Goal: Task Accomplishment & Management: Manage account settings

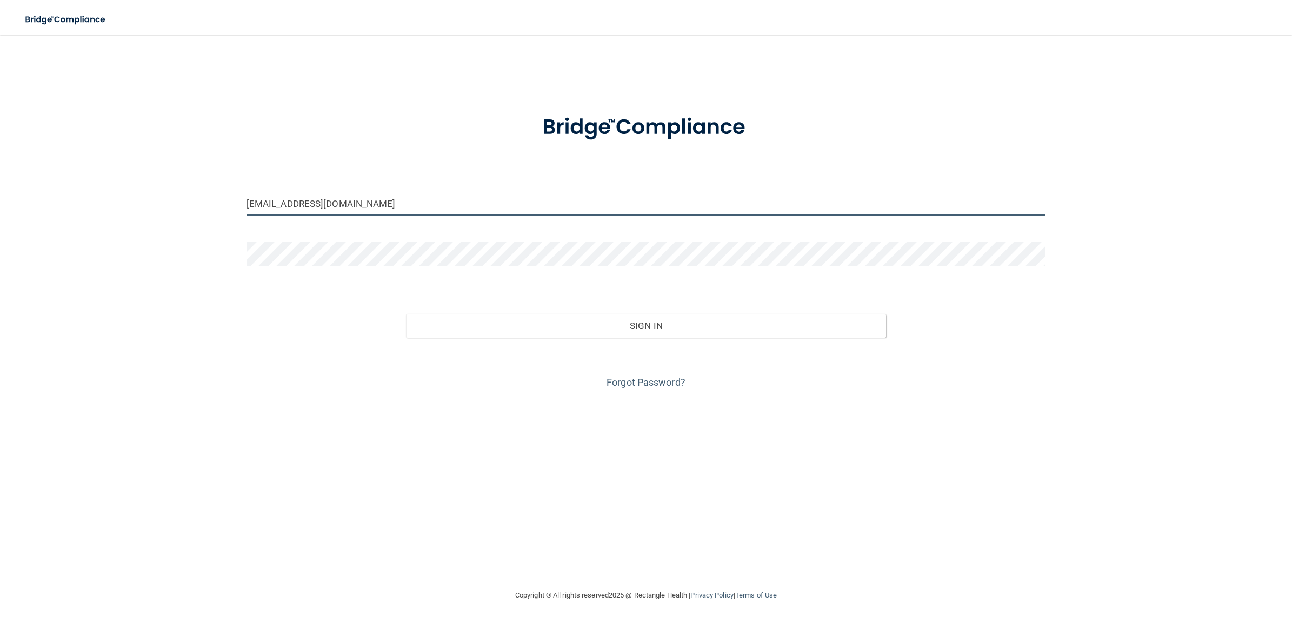
drag, startPoint x: 341, startPoint y: 203, endPoint x: 231, endPoint y: 203, distance: 110.3
click at [231, 203] on div "[EMAIL_ADDRESS][DOMAIN_NAME] Invalid email/password. You don't have permission …" at bounding box center [646, 311] width 1249 height 533
drag, startPoint x: 354, startPoint y: 203, endPoint x: 210, endPoint y: 201, distance: 144.4
click at [210, 201] on div "[EMAIL_ADDRESS][DOMAIN_NAME] Invalid email/password. You don't have permission …" at bounding box center [646, 311] width 1249 height 533
click at [363, 203] on input "[EMAIL_ADDRESS][DOMAIN_NAME]" at bounding box center [646, 203] width 799 height 24
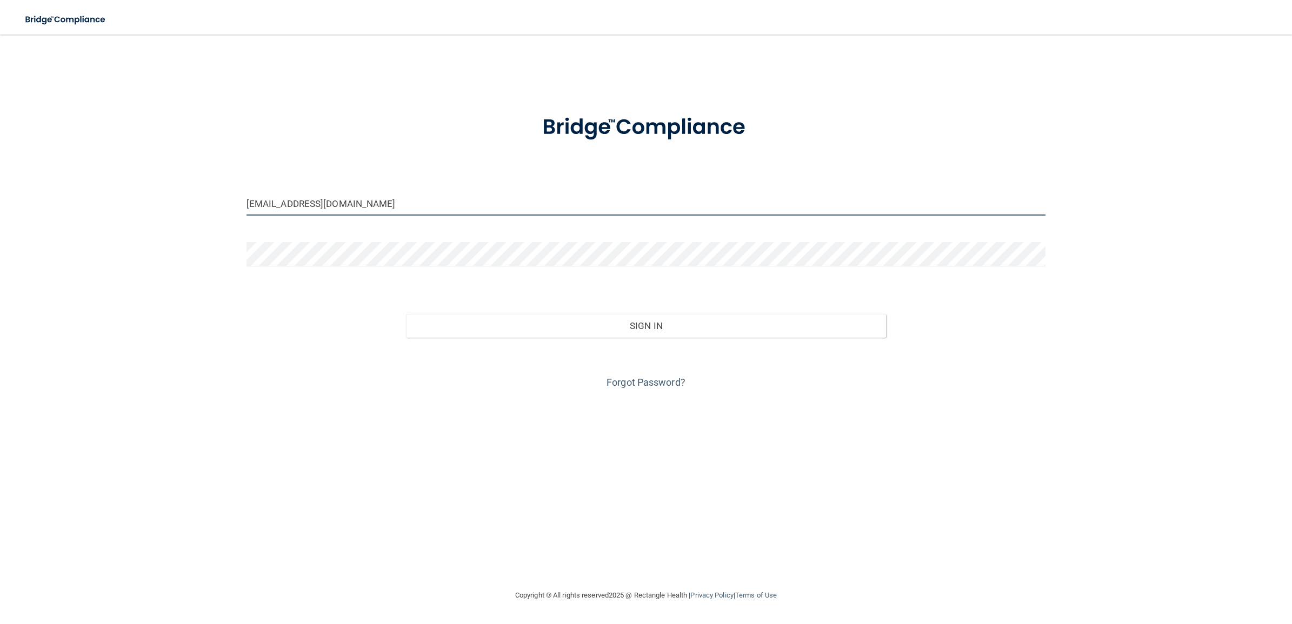
drag, startPoint x: 372, startPoint y: 197, endPoint x: 225, endPoint y: 197, distance: 146.5
click at [225, 197] on div "[EMAIL_ADDRESS][DOMAIN_NAME] Invalid email/password. You don't have permission …" at bounding box center [646, 311] width 1249 height 533
type input "[EMAIL_ADDRESS][DOMAIN_NAME]"
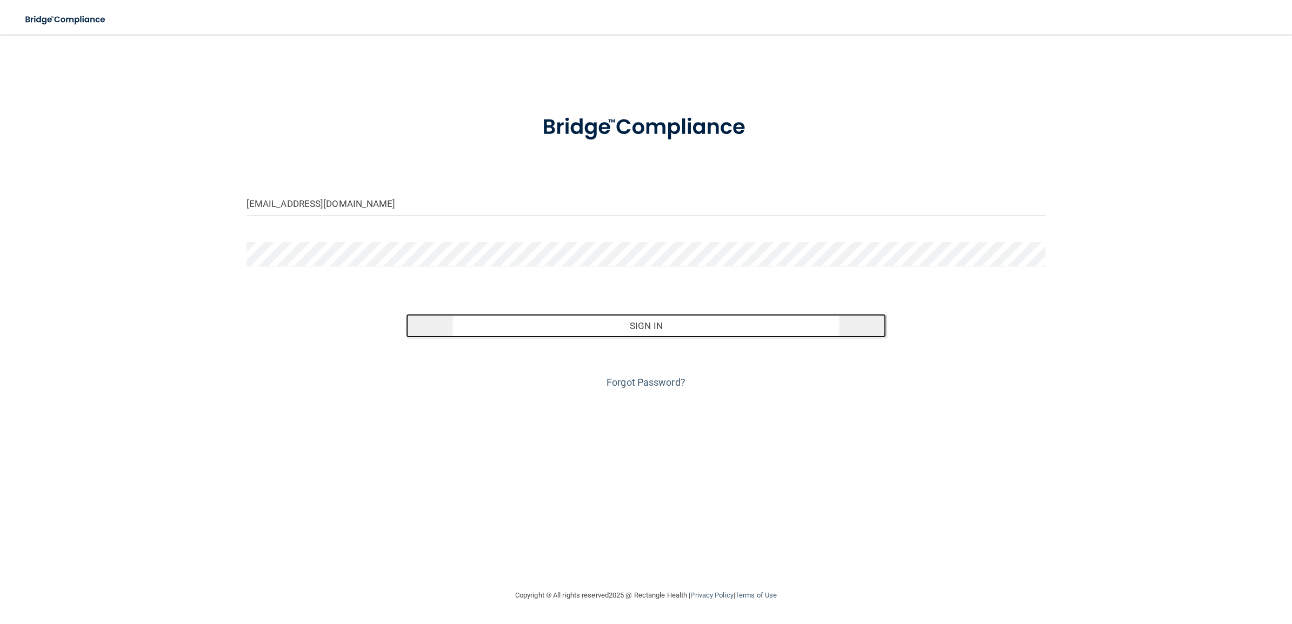
click at [584, 323] on button "Sign In" at bounding box center [646, 326] width 480 height 24
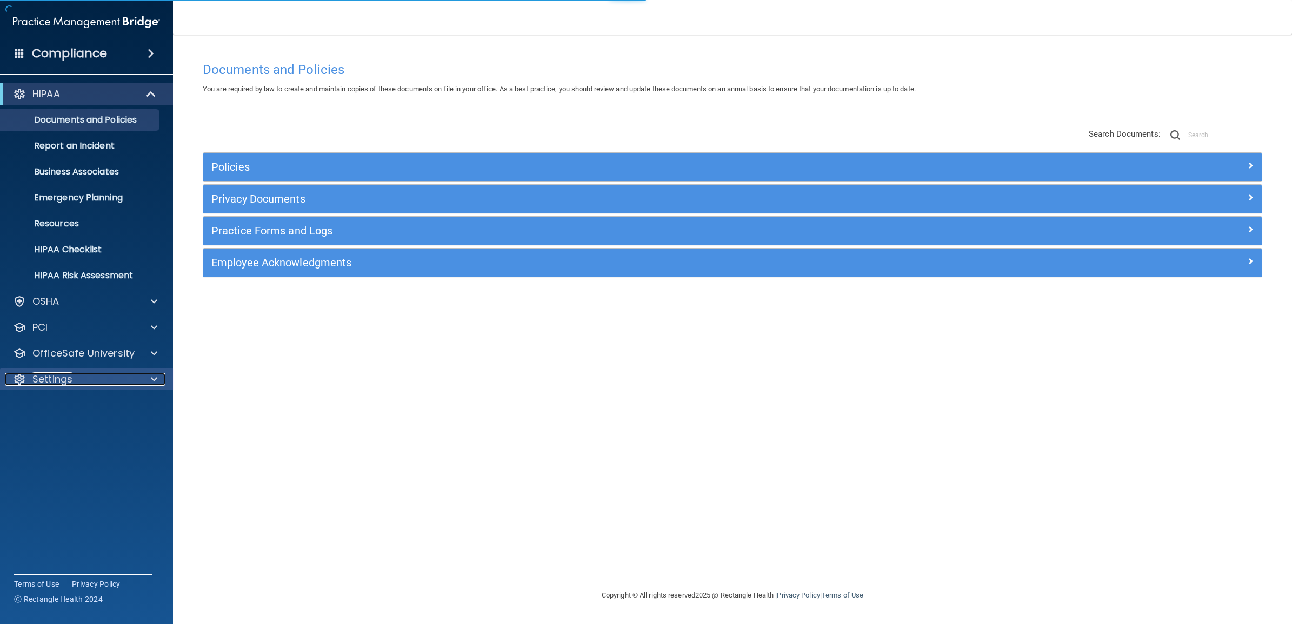
click at [70, 376] on p "Settings" at bounding box center [52, 379] width 40 height 13
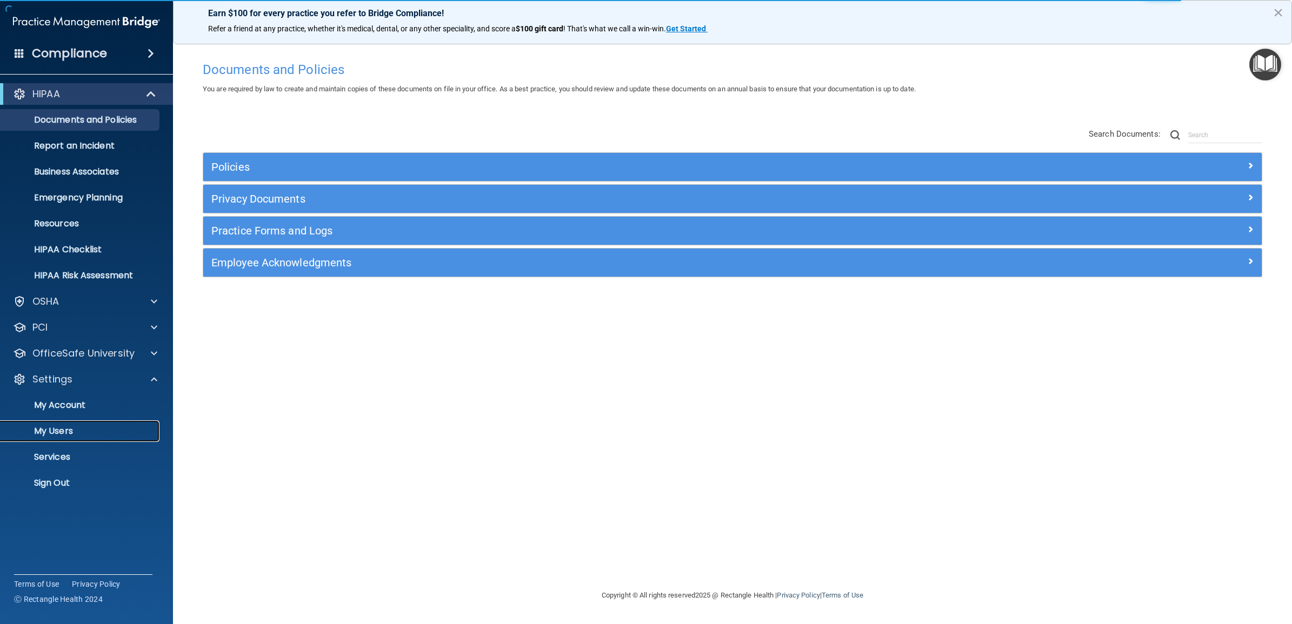
click at [60, 435] on p "My Users" at bounding box center [81, 431] width 148 height 11
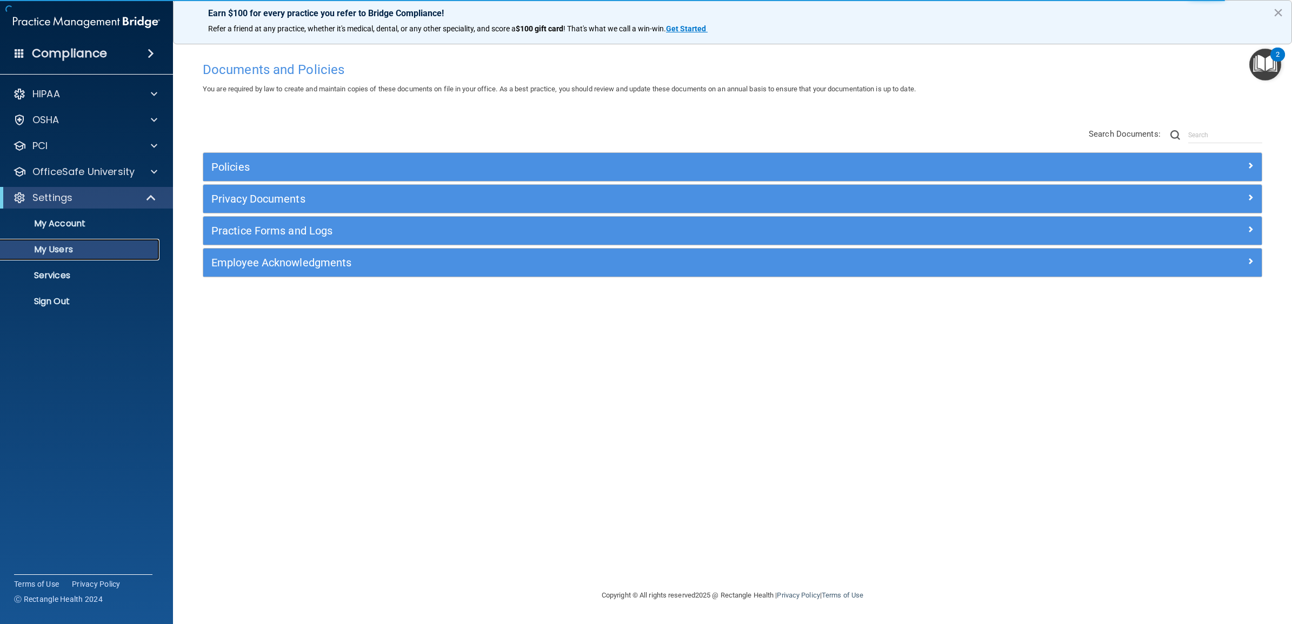
select select "20"
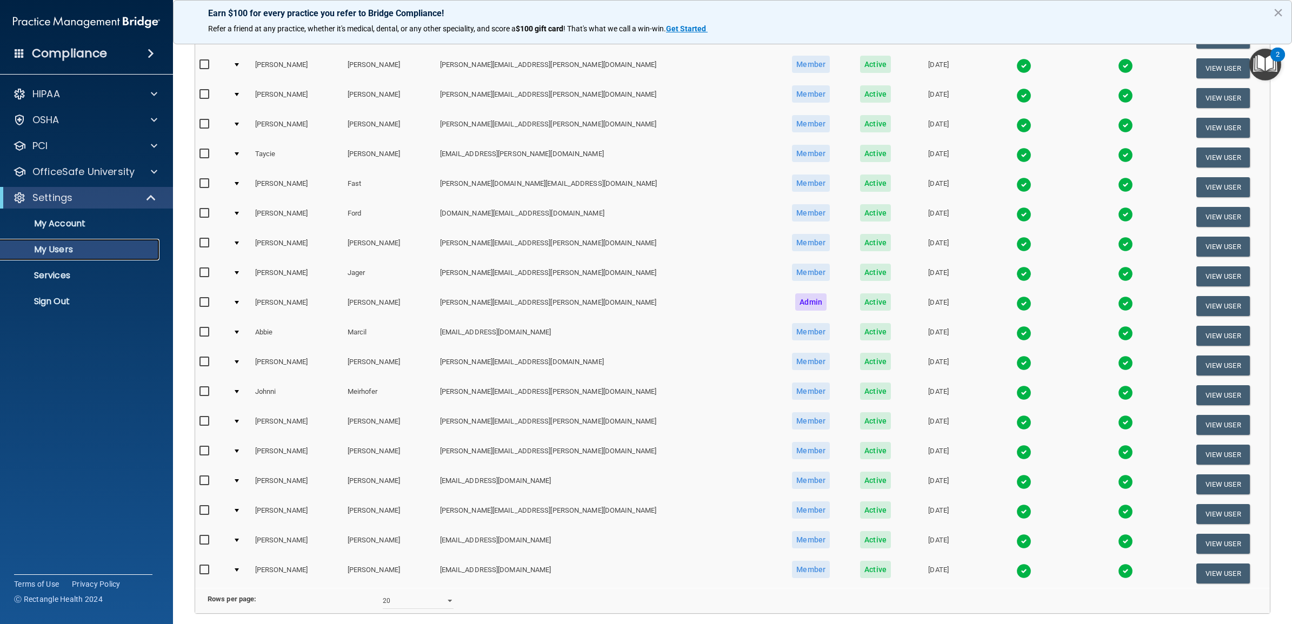
scroll to position [203, 0]
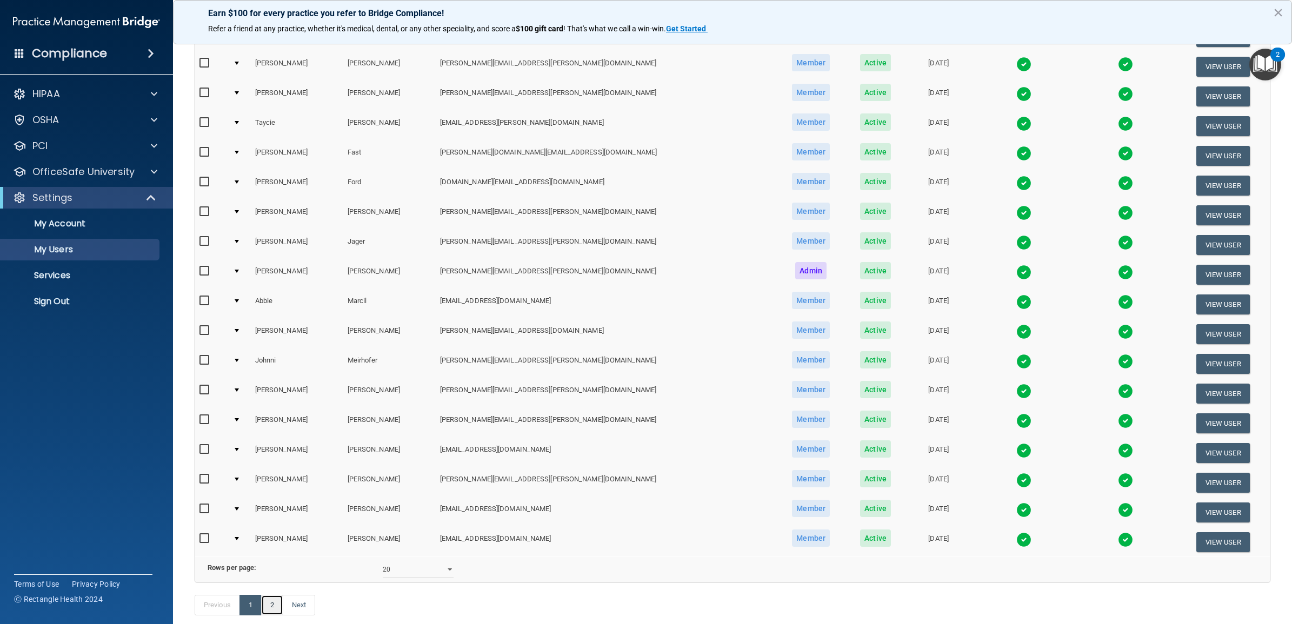
click at [274, 616] on link "2" at bounding box center [272, 605] width 22 height 21
select select "20"
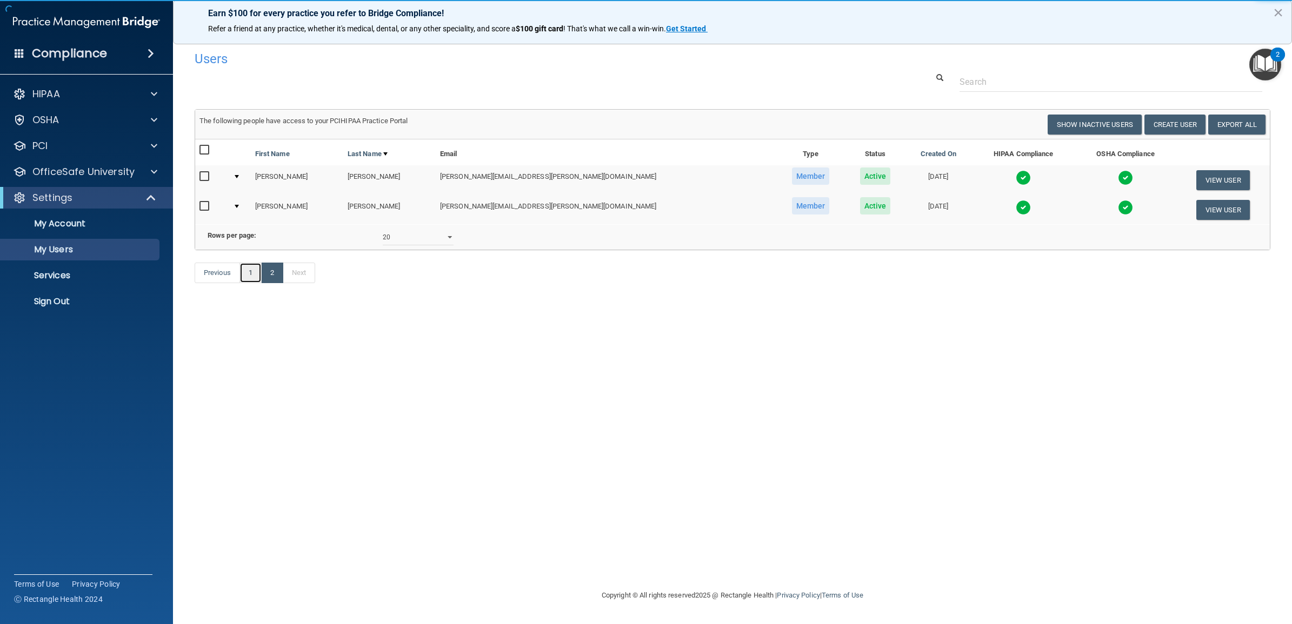
click at [250, 283] on link "1" at bounding box center [250, 273] width 22 height 21
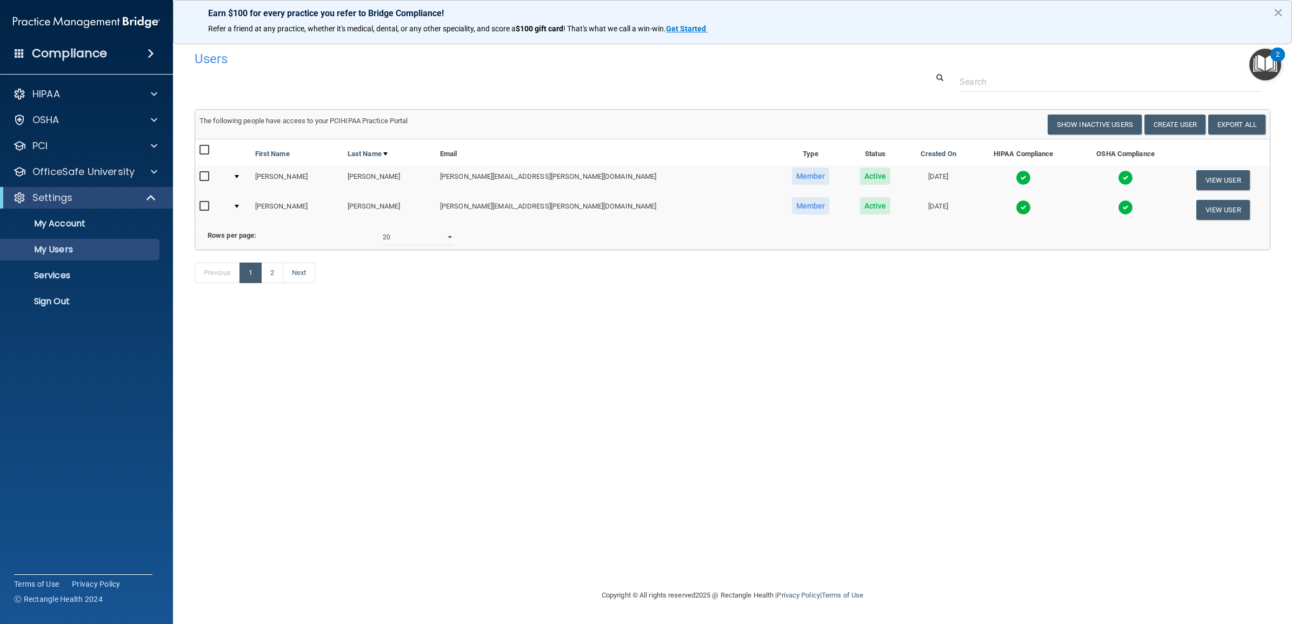
select select "20"
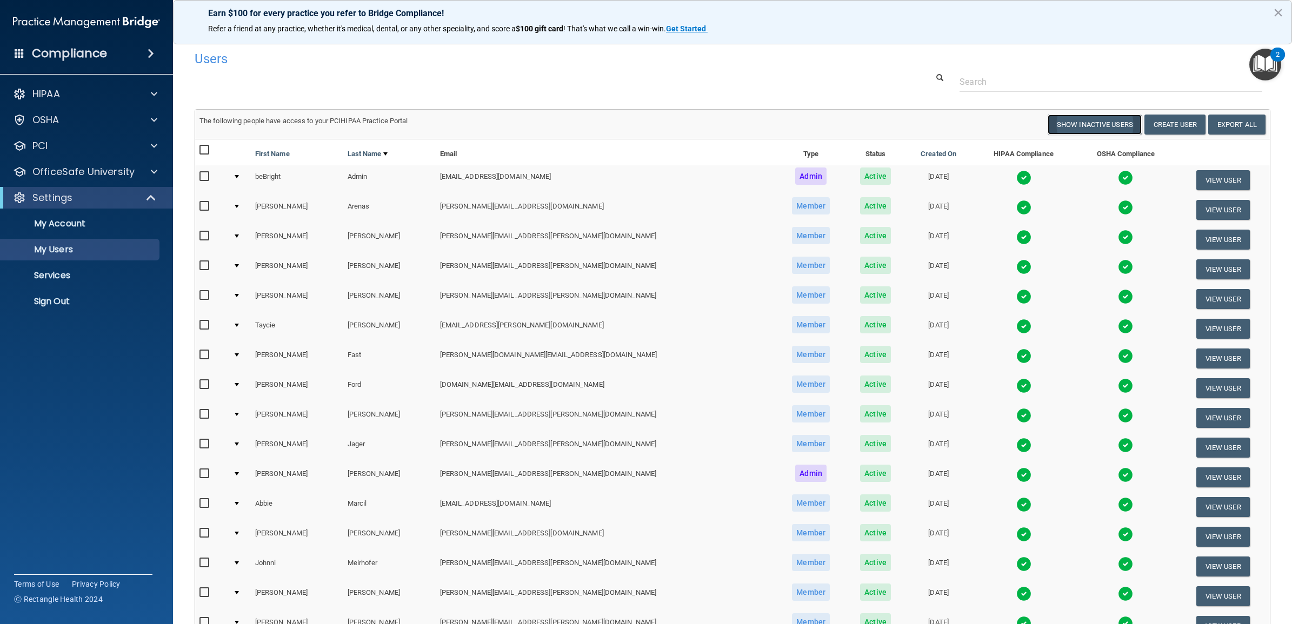
click at [1087, 122] on button "Show Inactive Users" at bounding box center [1095, 125] width 94 height 20
select select "20"
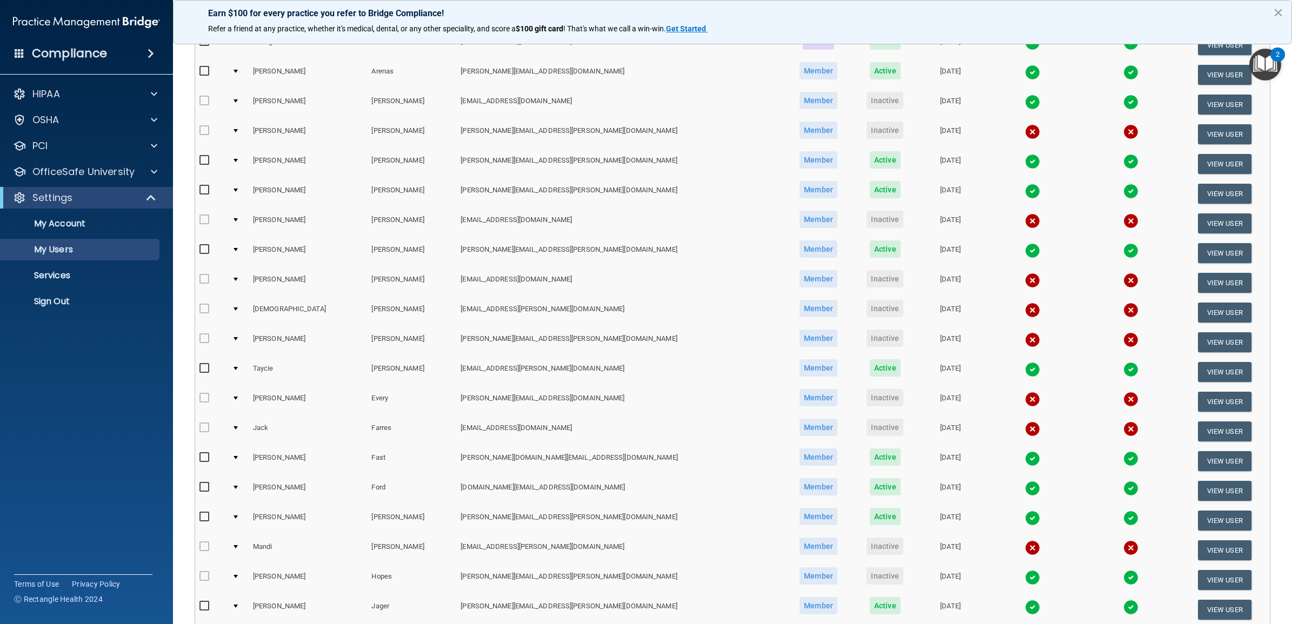
scroll to position [203, 0]
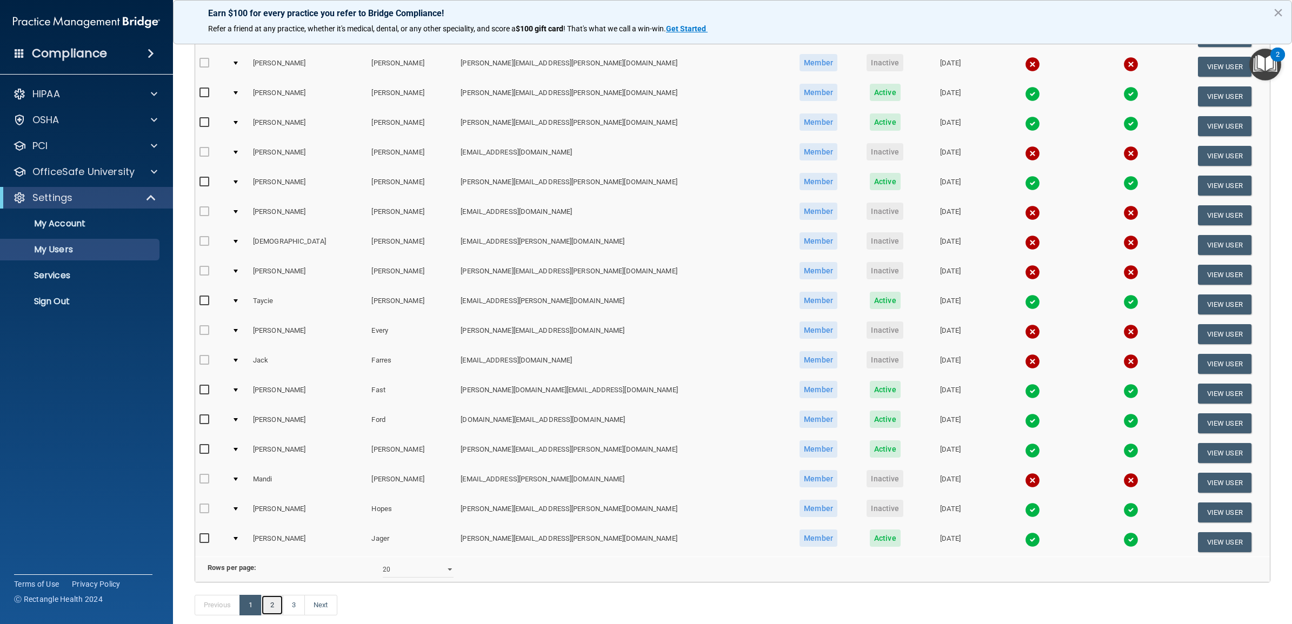
click at [273, 615] on link "2" at bounding box center [272, 605] width 22 height 21
select select "20"
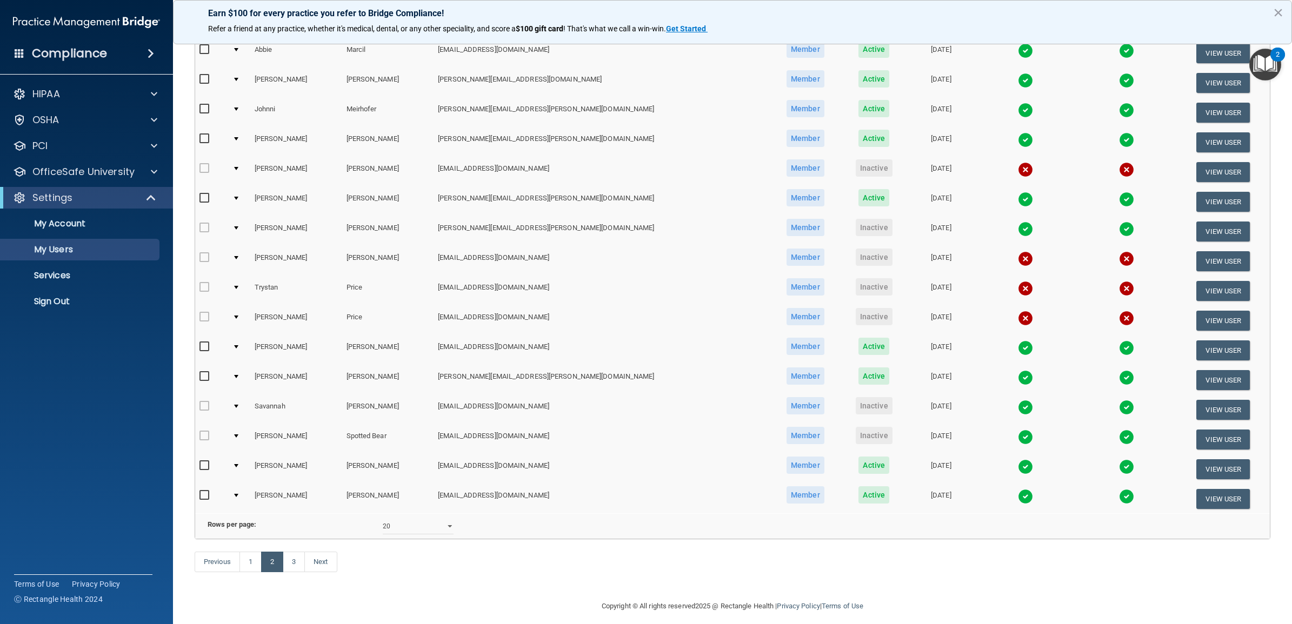
scroll to position [269, 0]
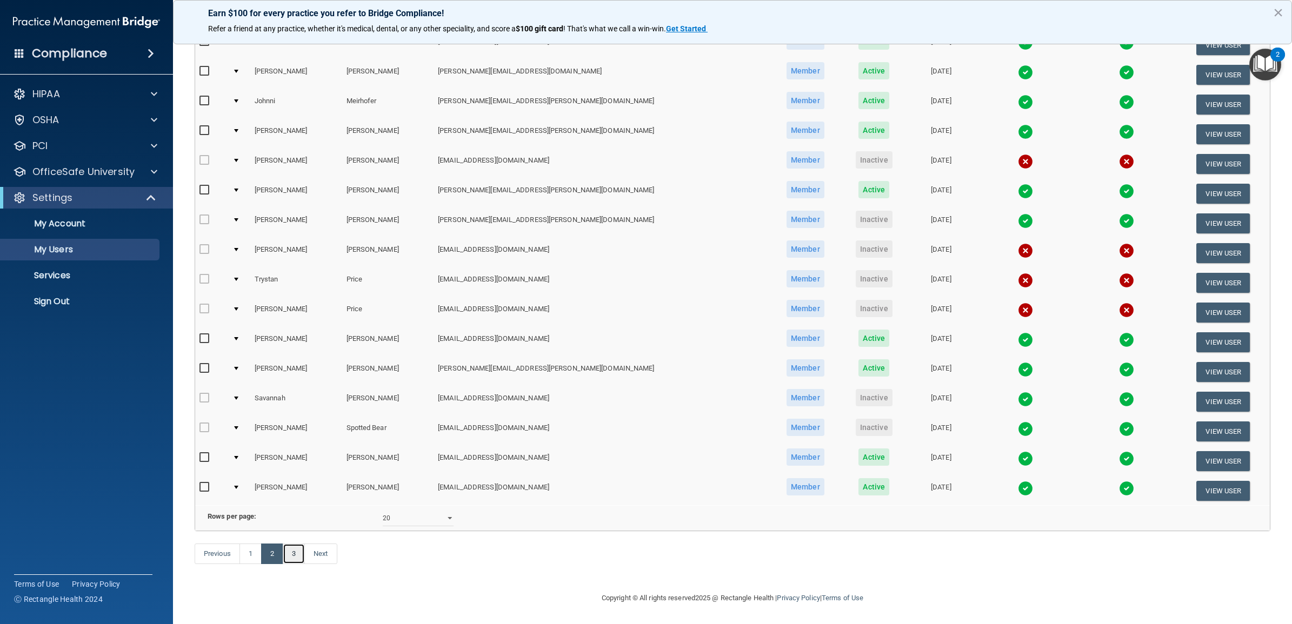
click at [296, 557] on link "3" at bounding box center [294, 554] width 22 height 21
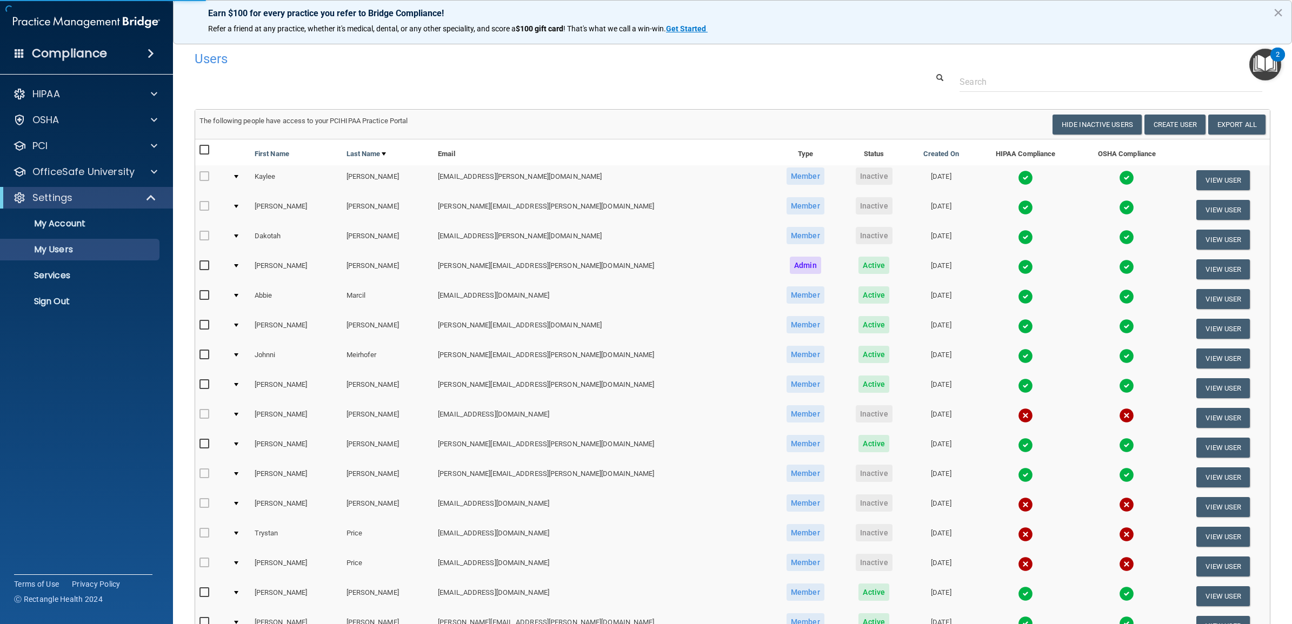
select select "20"
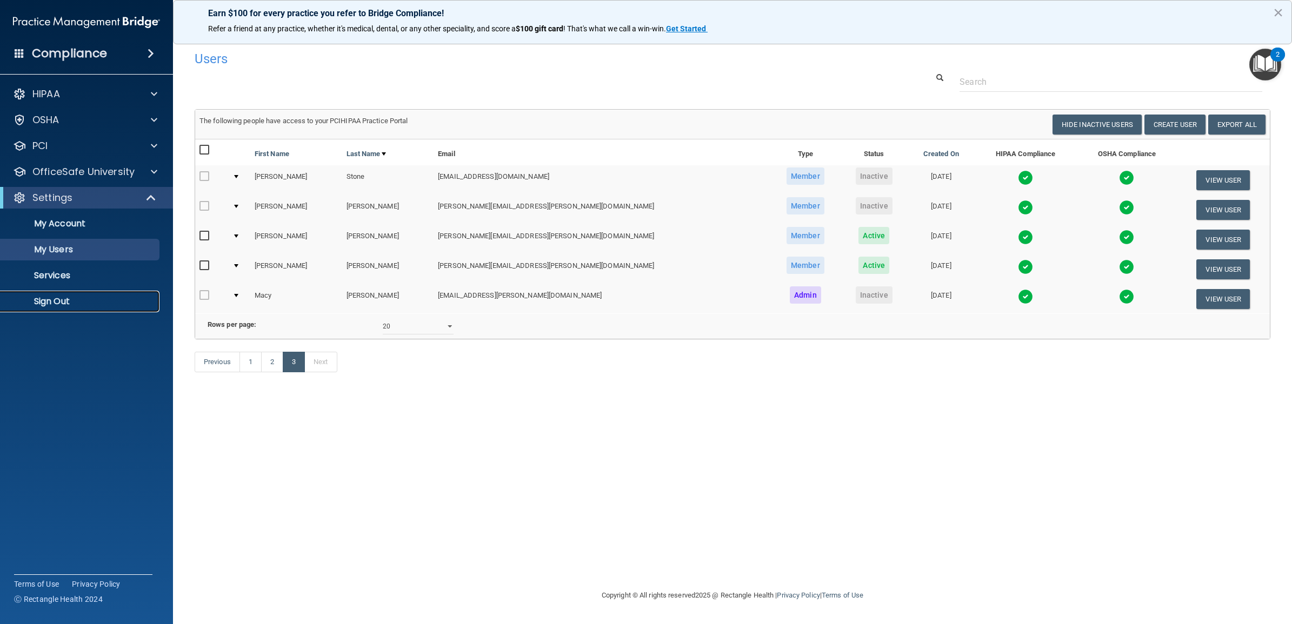
click at [99, 299] on p "Sign Out" at bounding box center [81, 301] width 148 height 11
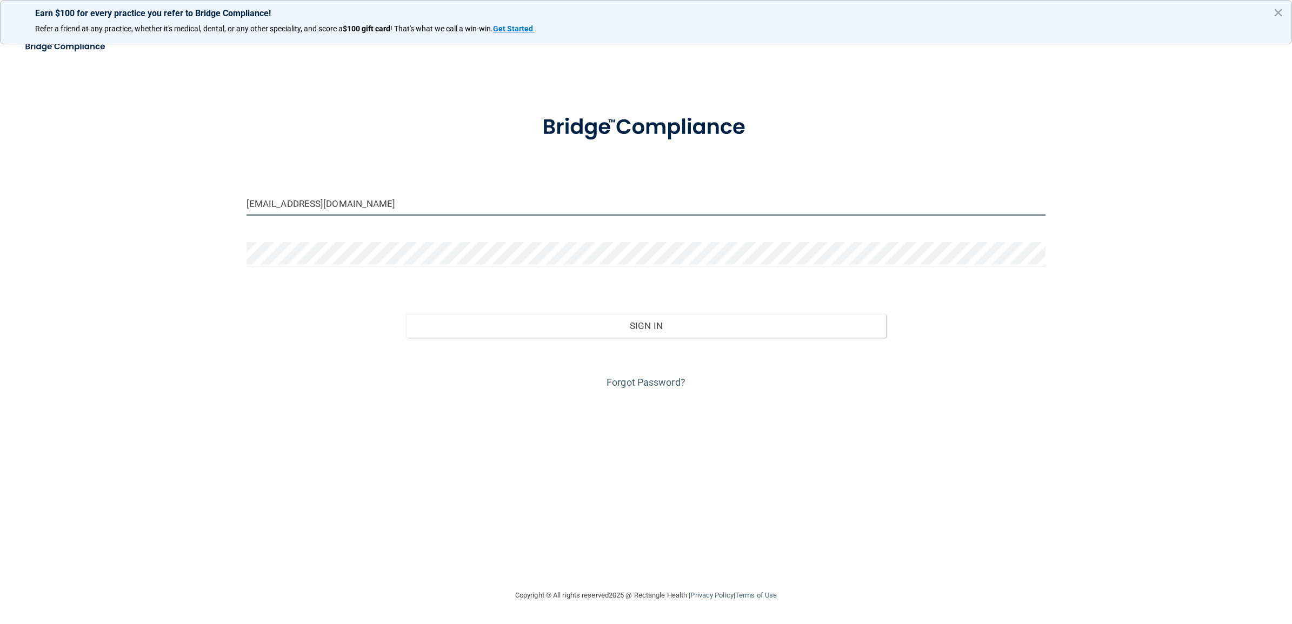
click at [384, 205] on input "[EMAIL_ADDRESS][DOMAIN_NAME]" at bounding box center [646, 203] width 799 height 24
drag, startPoint x: 369, startPoint y: 203, endPoint x: 215, endPoint y: 198, distance: 154.2
click at [215, 198] on div "[EMAIL_ADDRESS][DOMAIN_NAME] Invalid email/password. You don't have permission …" at bounding box center [646, 311] width 1249 height 533
paste input "exp-beBright@beB"
type input "[EMAIL_ADDRESS][DOMAIN_NAME]"
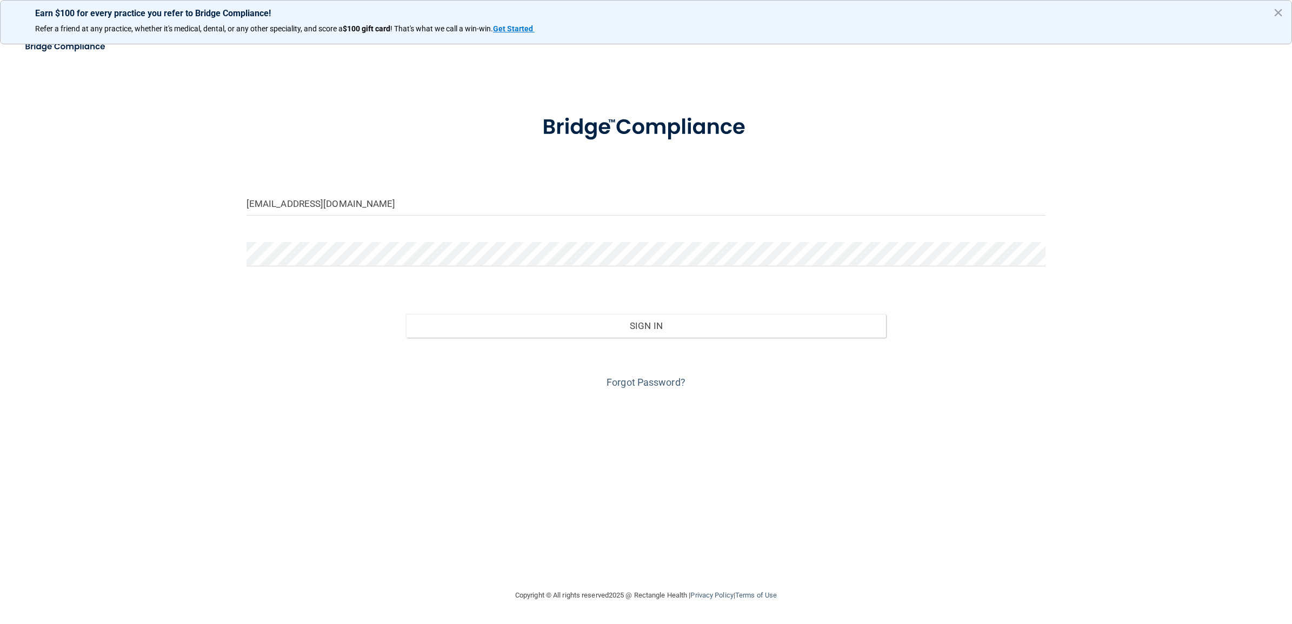
click at [302, 280] on form "[EMAIL_ADDRESS][DOMAIN_NAME] Invalid email/password. You don't have permission …" at bounding box center [646, 245] width 799 height 292
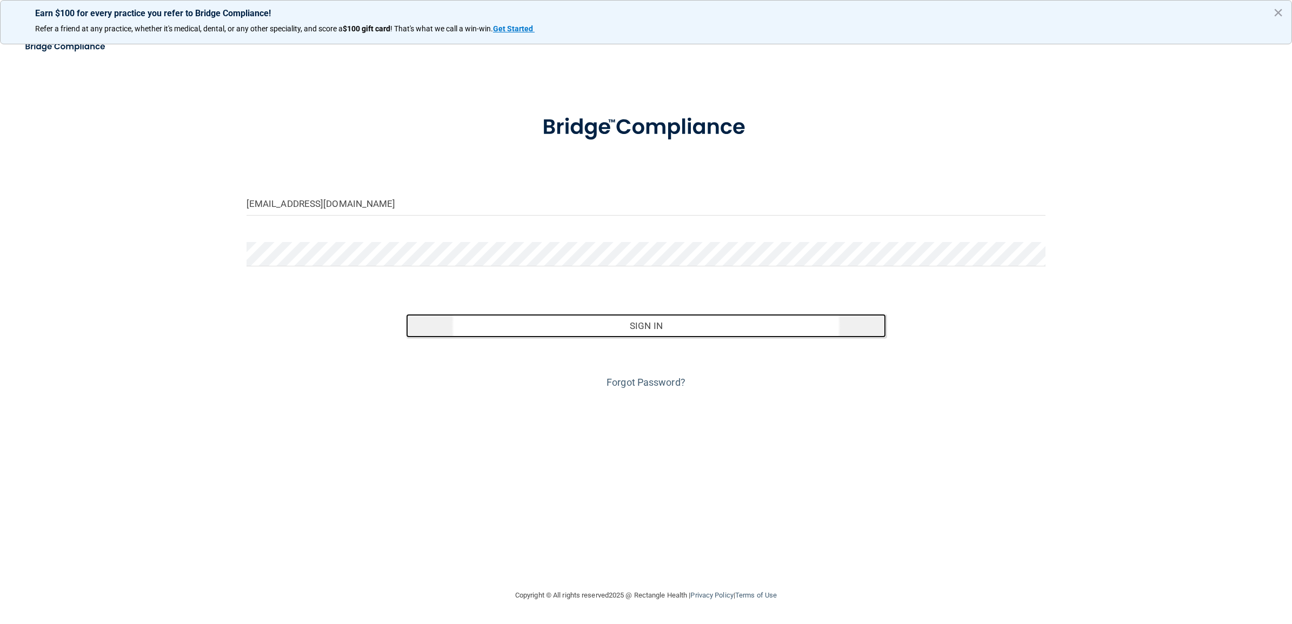
click at [470, 328] on button "Sign In" at bounding box center [646, 326] width 480 height 24
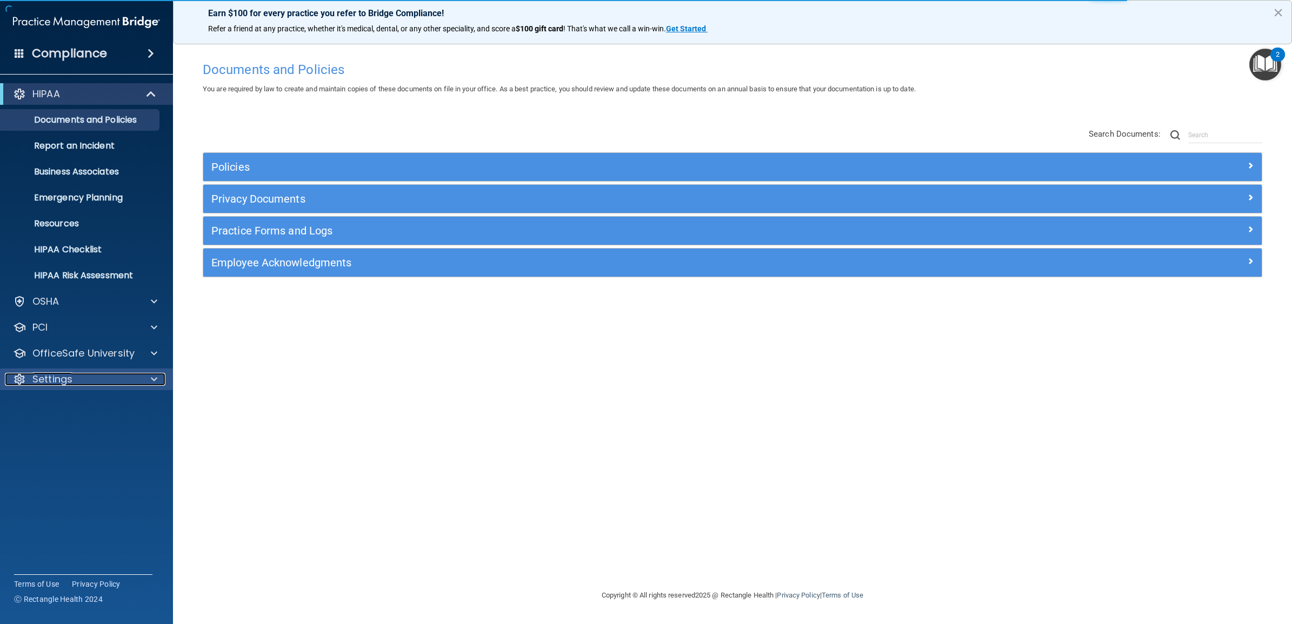
click at [73, 379] on div "Settings" at bounding box center [72, 379] width 134 height 13
click at [71, 429] on p "My Users" at bounding box center [81, 431] width 148 height 11
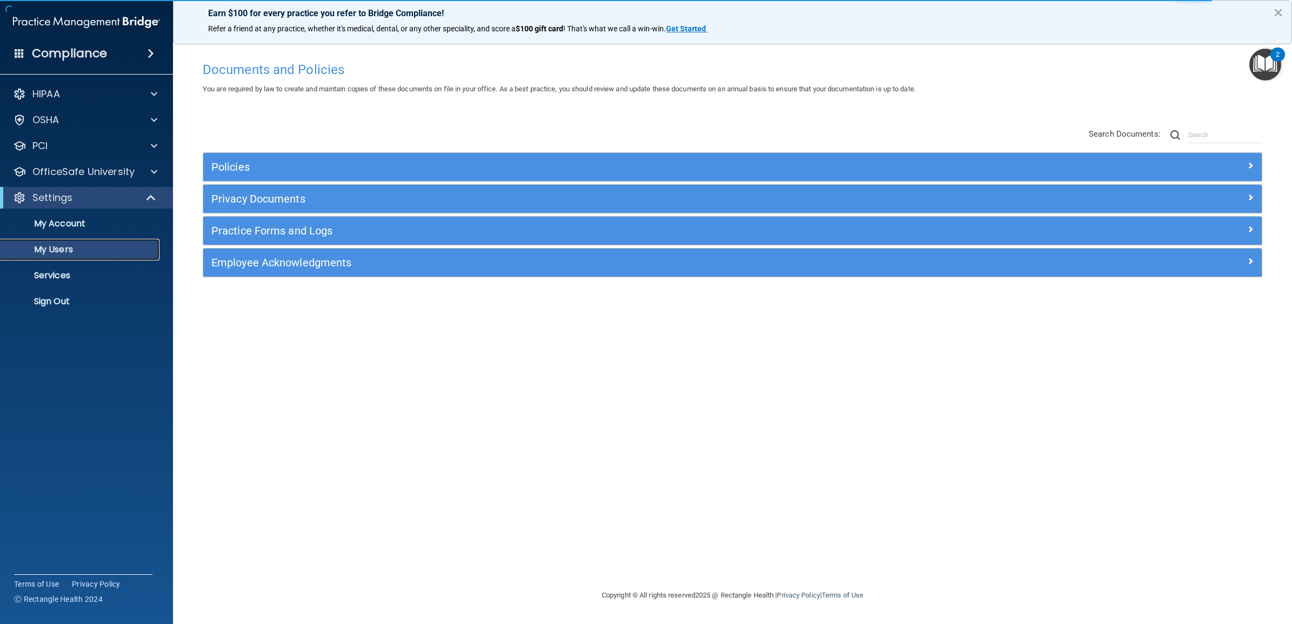
select select "20"
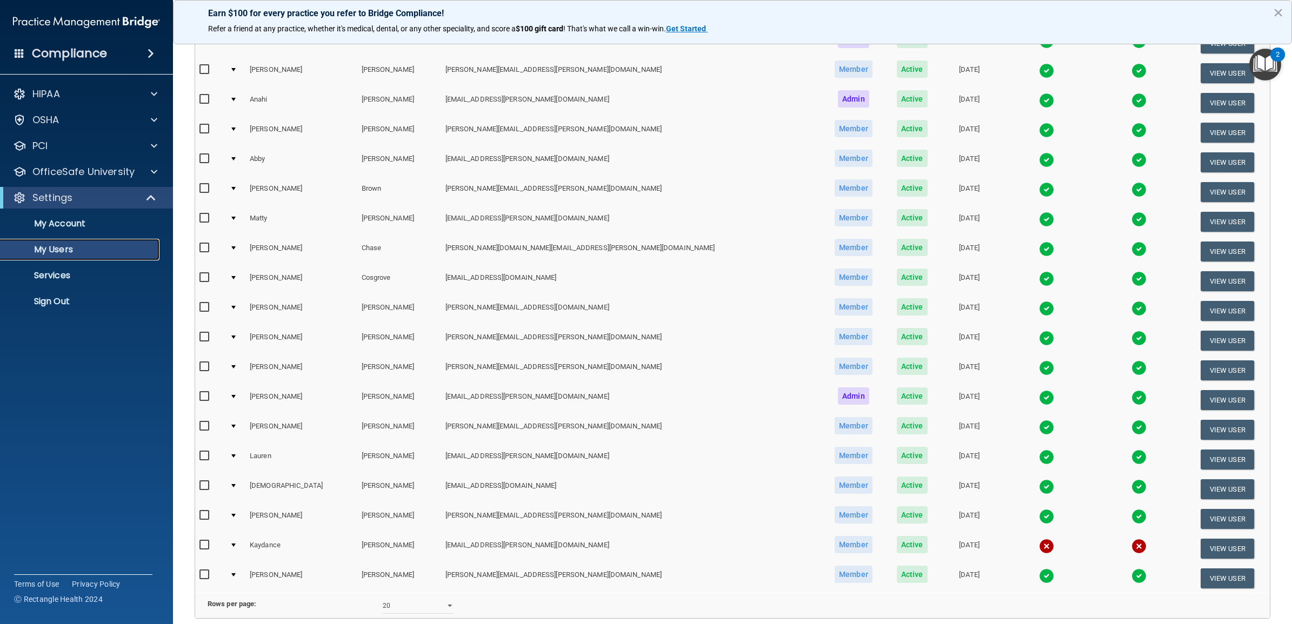
scroll to position [203, 0]
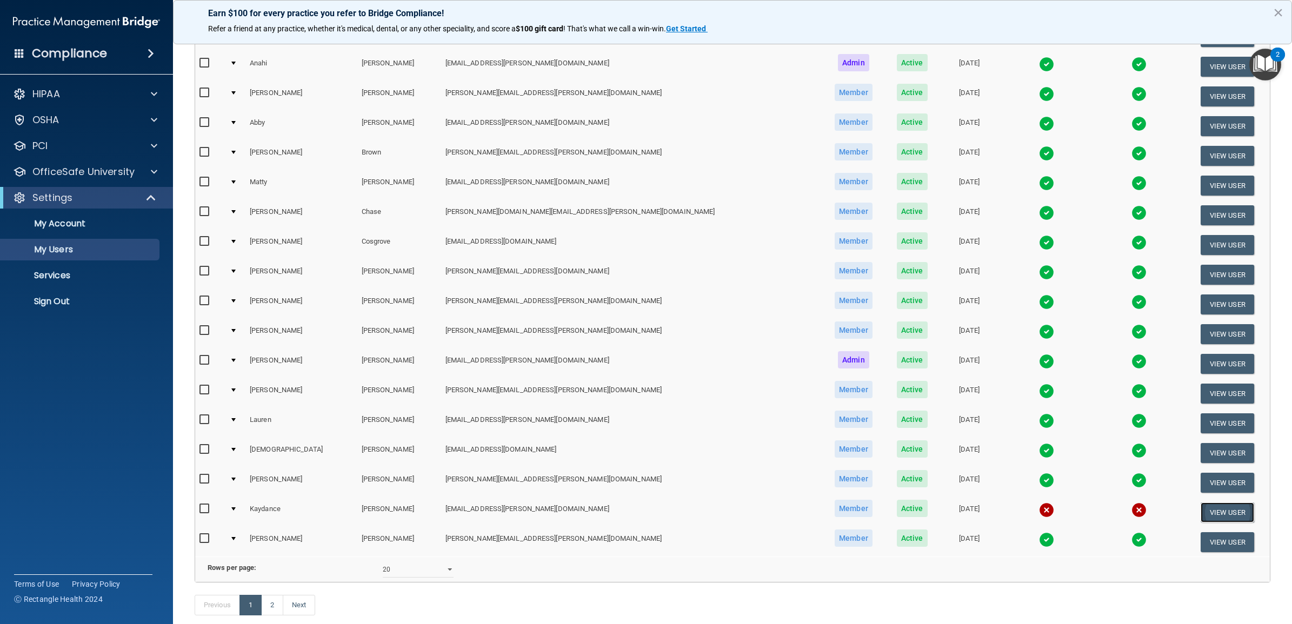
click at [1214, 507] on button "View User" at bounding box center [1228, 513] width 54 height 20
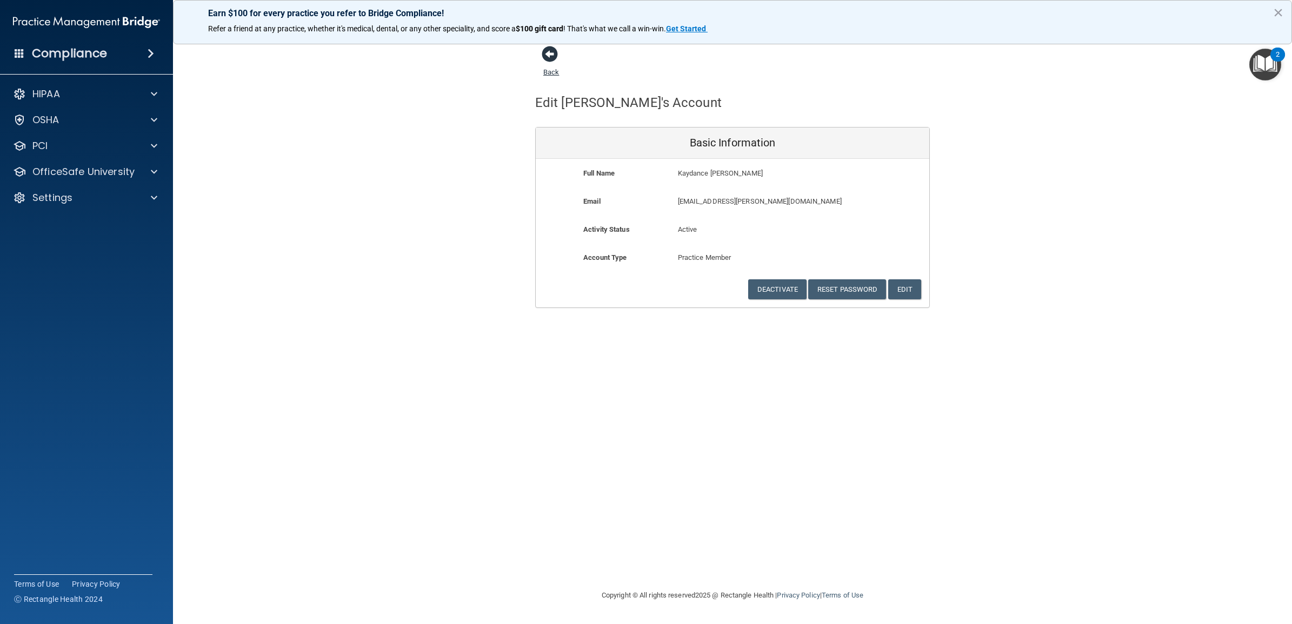
click at [547, 57] on span at bounding box center [550, 54] width 16 height 16
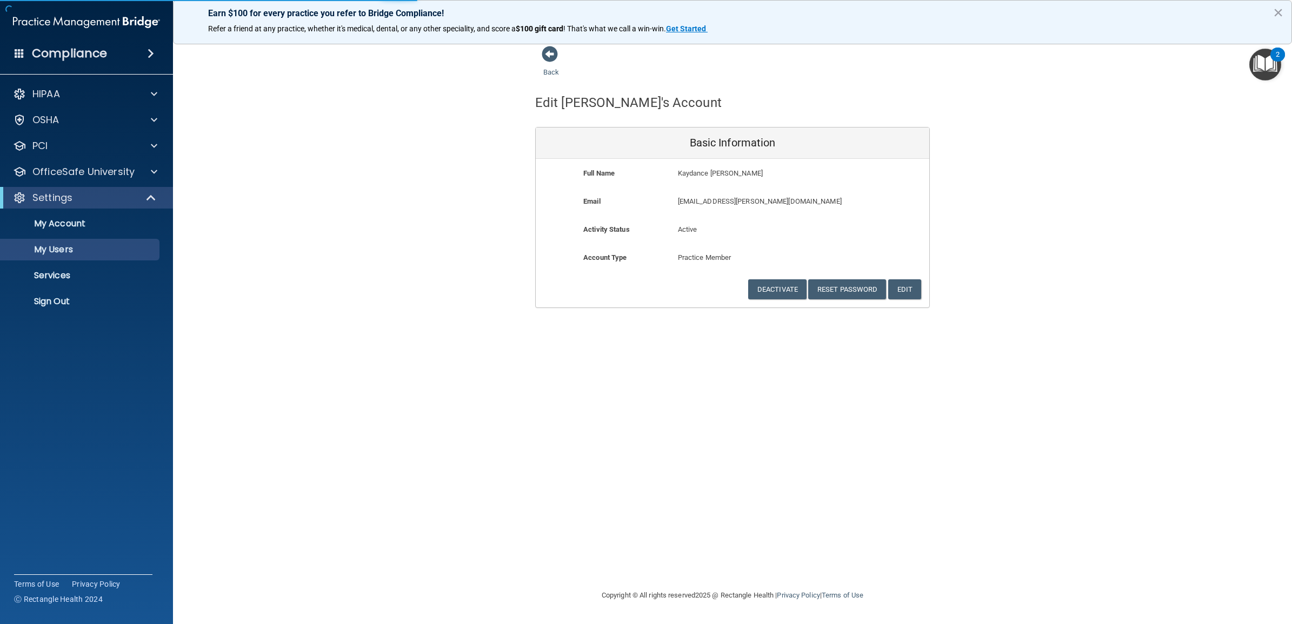
select select "20"
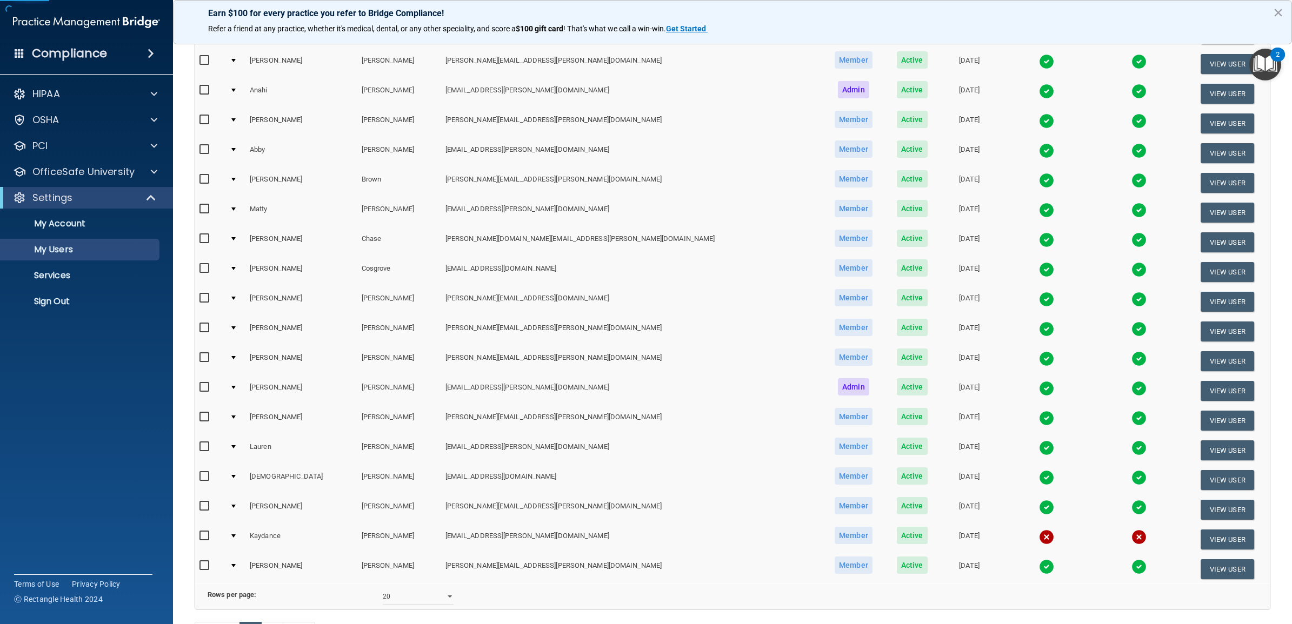
scroll to position [269, 0]
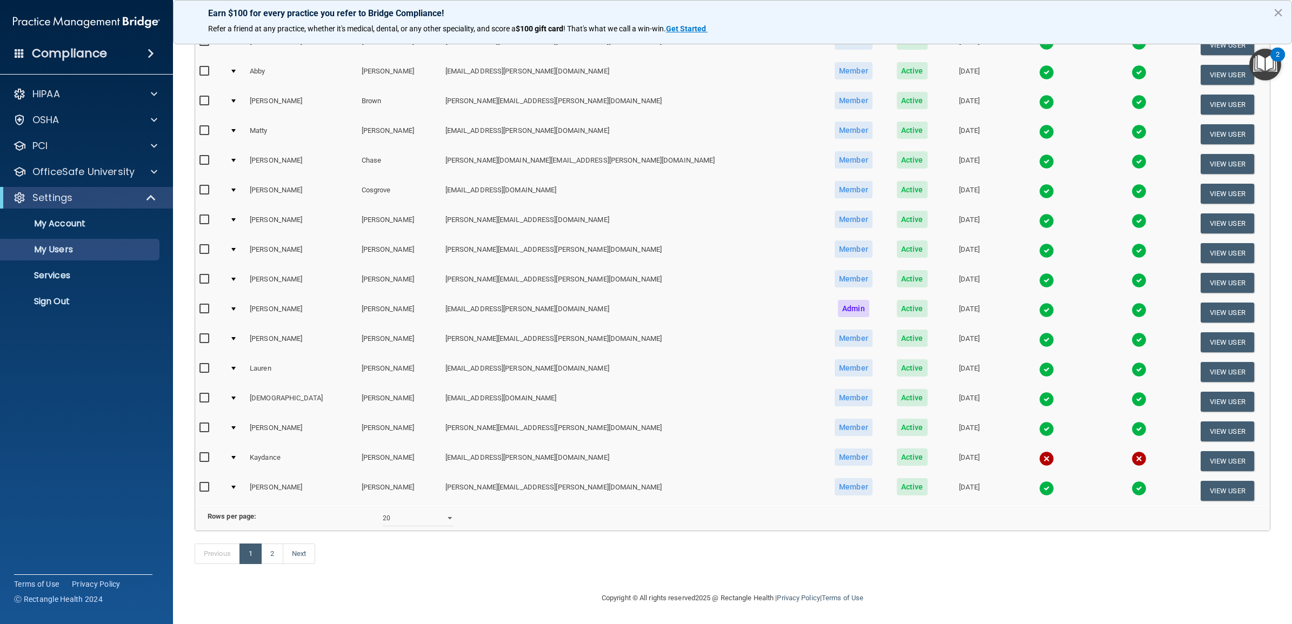
click at [204, 454] on input "checkbox" at bounding box center [205, 458] width 12 height 9
checkbox input "true"
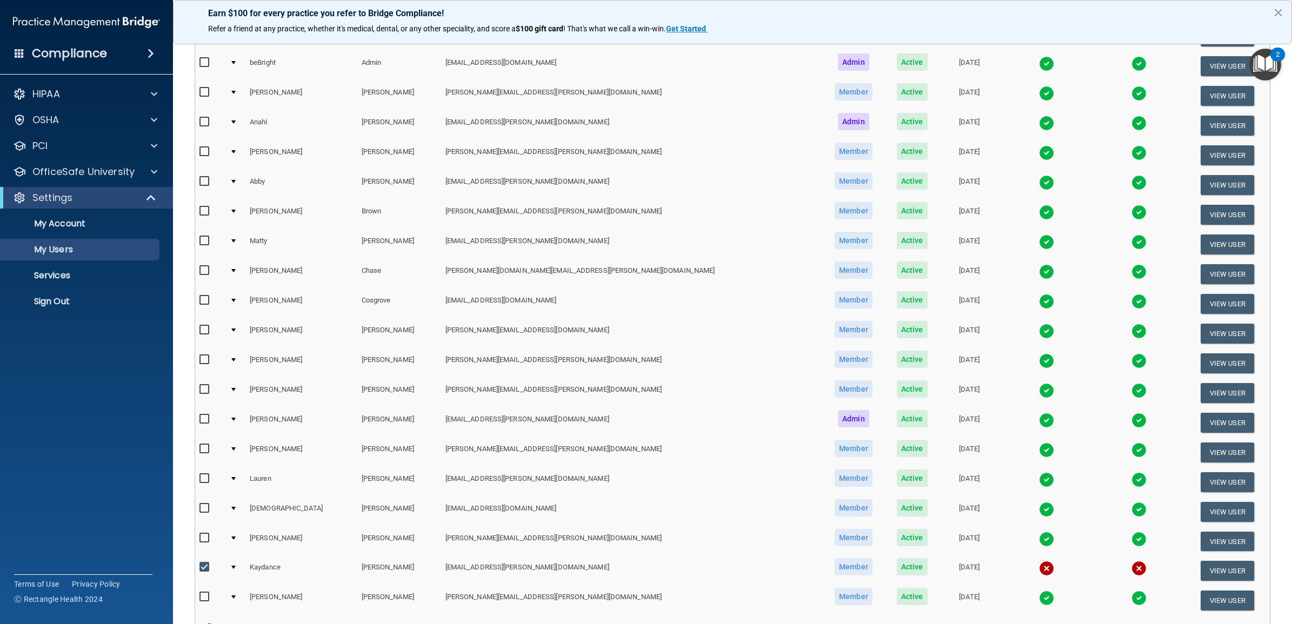
scroll to position [0, 0]
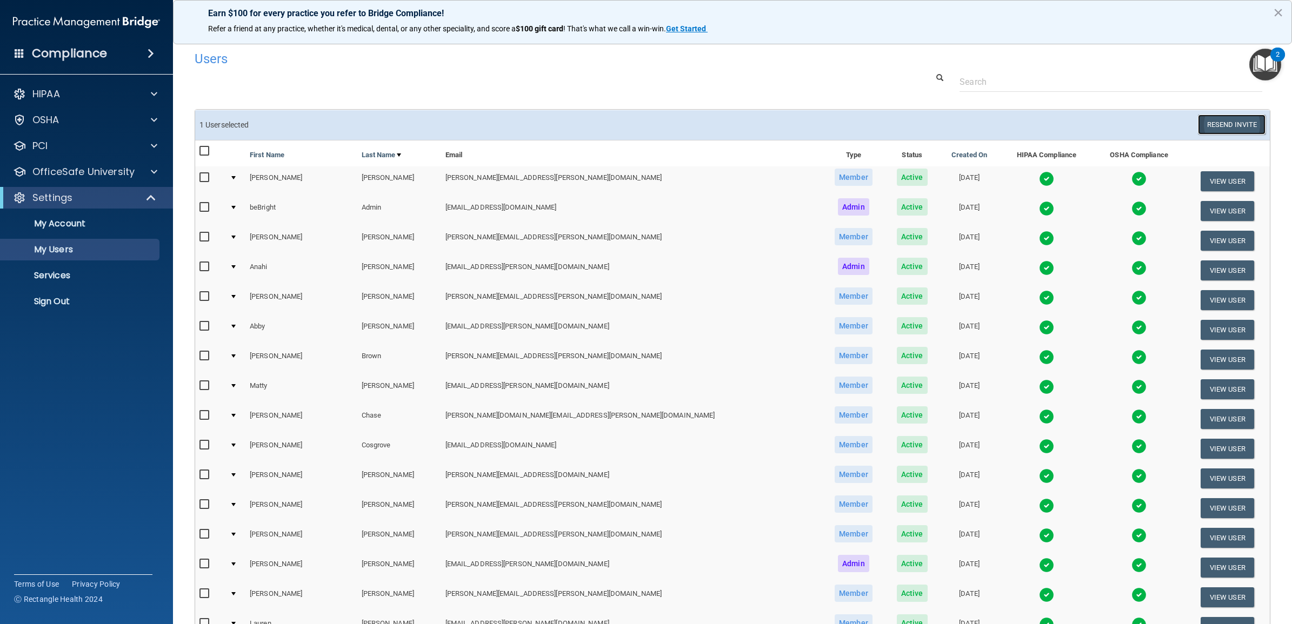
click at [1220, 117] on button "Resend Invite" at bounding box center [1232, 125] width 68 height 20
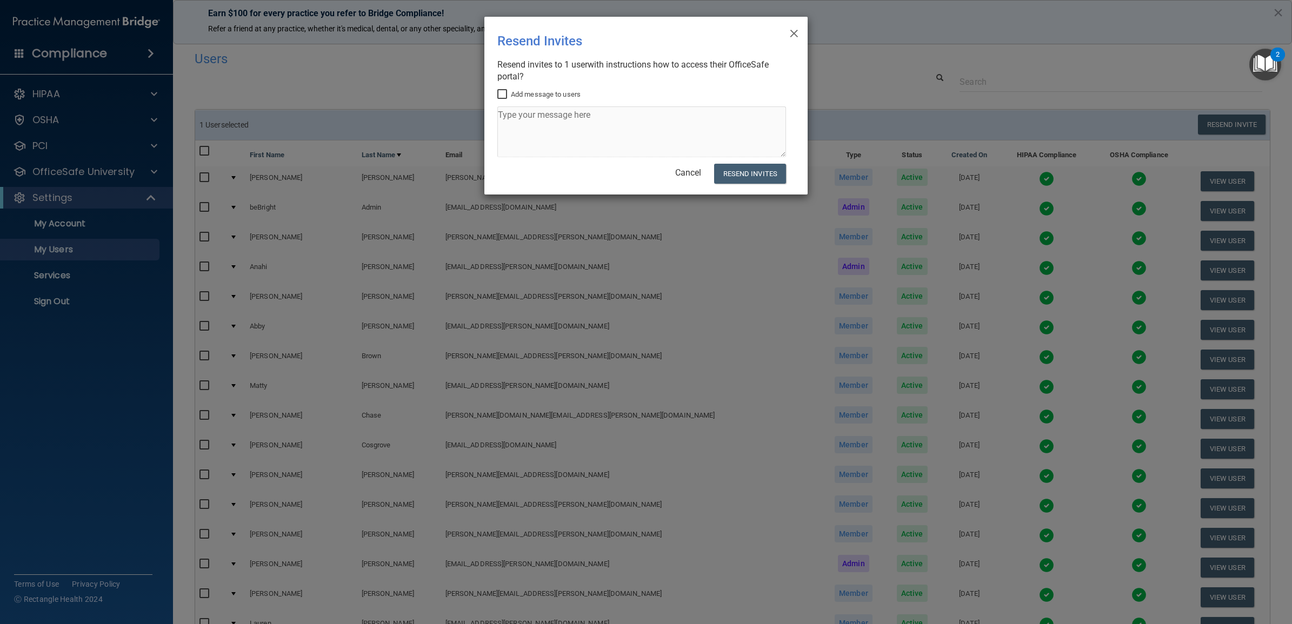
click at [502, 95] on input "Add message to users" at bounding box center [503, 94] width 12 height 9
click at [501, 93] on input "Add message to users" at bounding box center [503, 94] width 12 height 9
checkbox input "false"
click at [733, 174] on button "Resend Invites" at bounding box center [750, 174] width 72 height 20
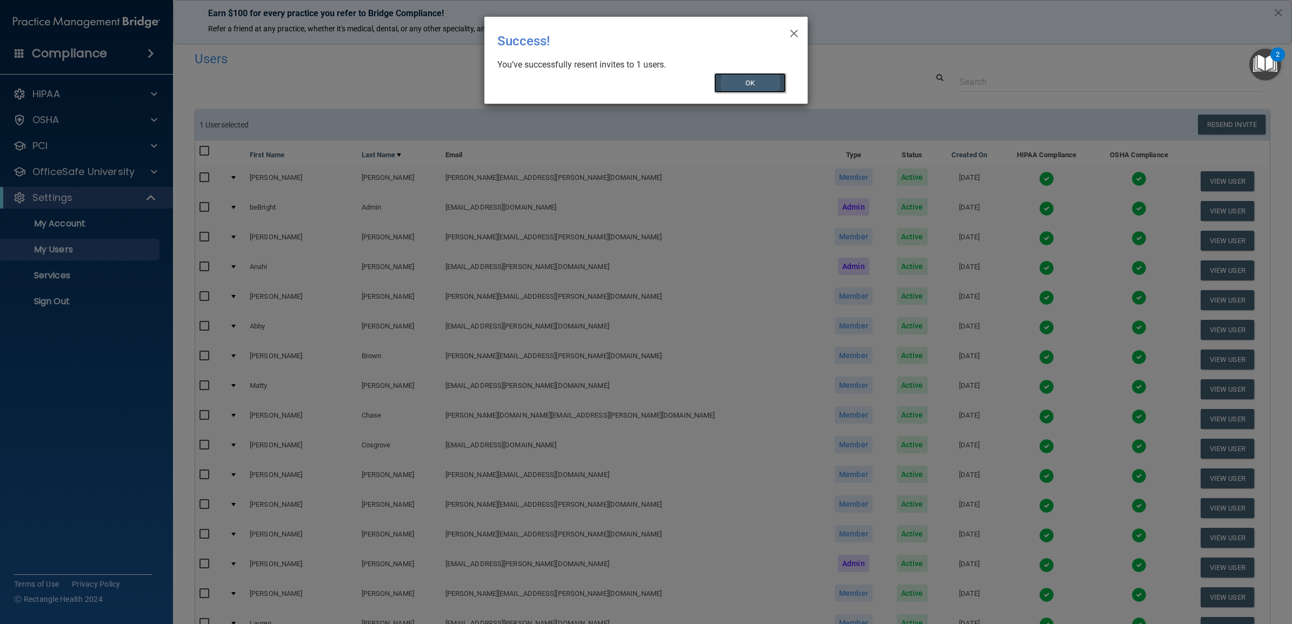
click at [742, 88] on button "OK" at bounding box center [750, 83] width 72 height 20
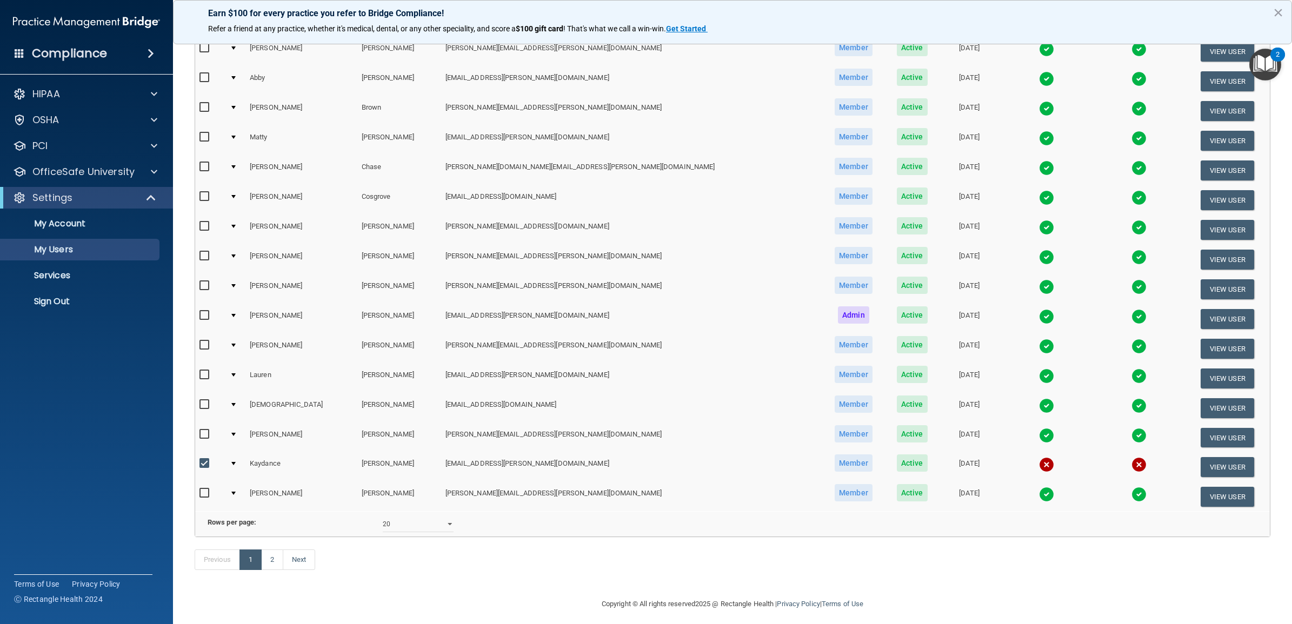
scroll to position [270, 0]
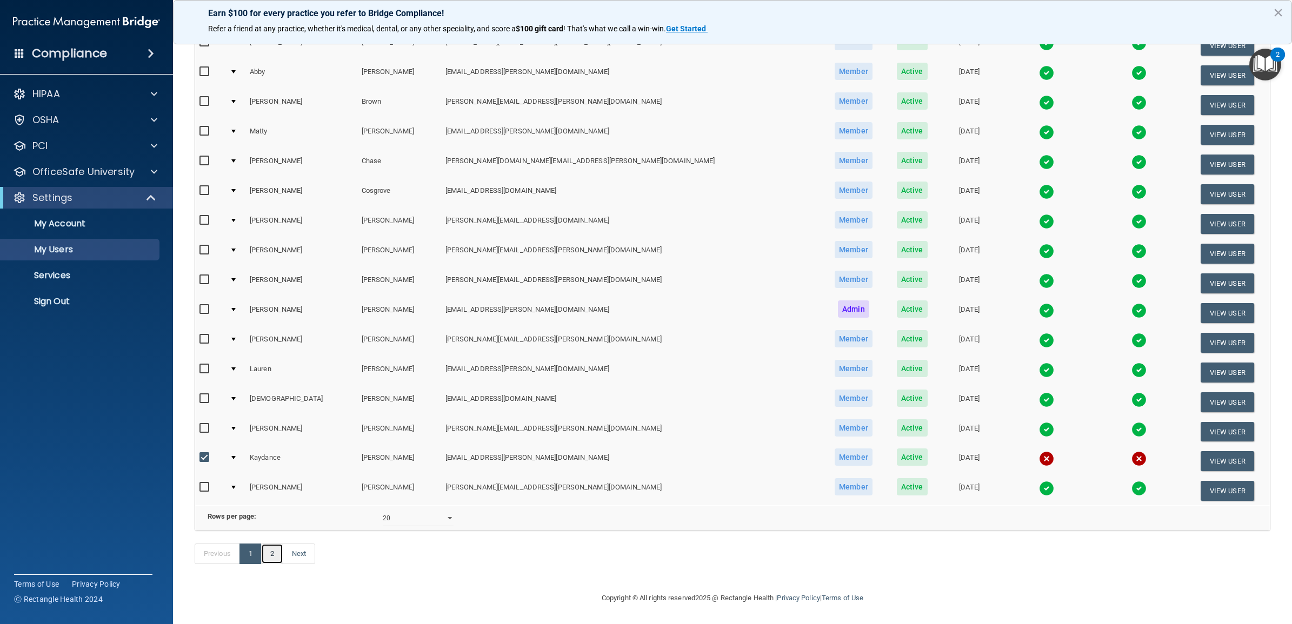
click at [274, 553] on link "2" at bounding box center [272, 554] width 22 height 21
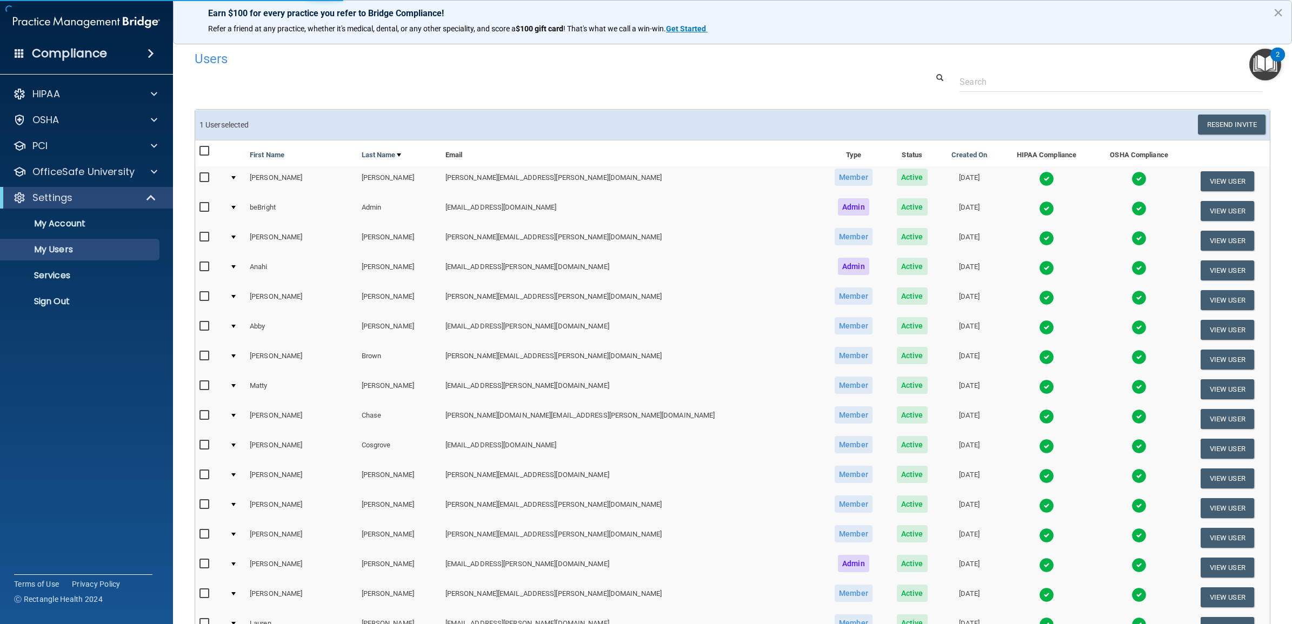
select select "20"
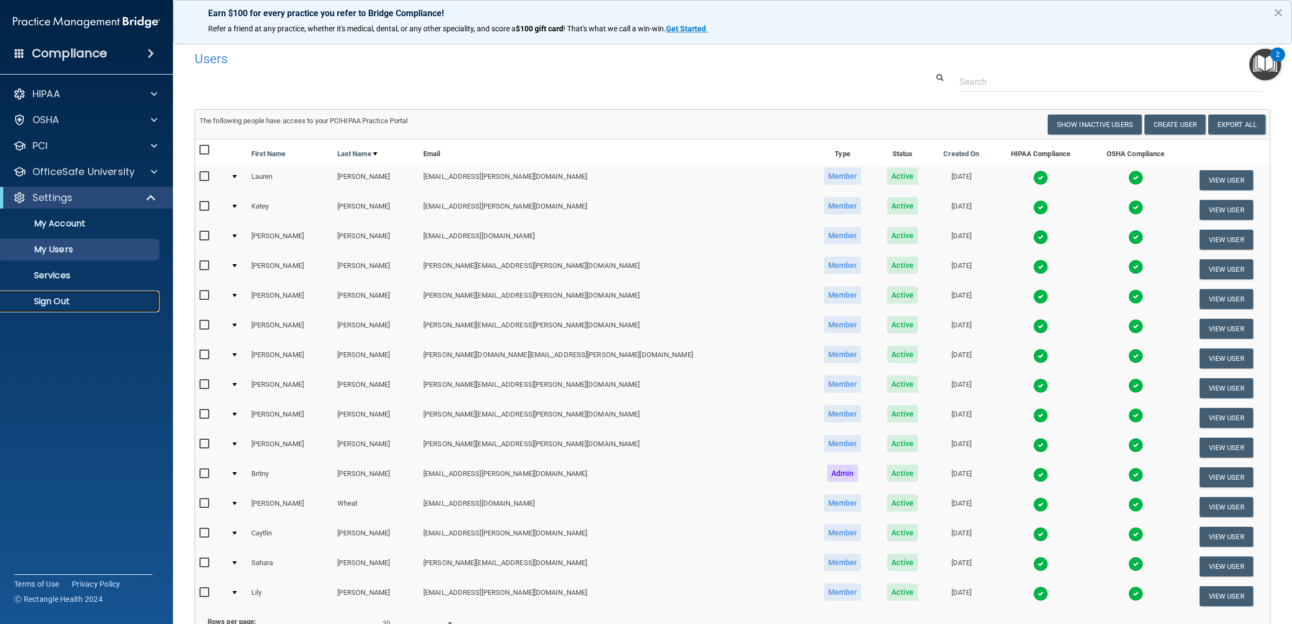
click at [70, 300] on p "Sign Out" at bounding box center [81, 301] width 148 height 11
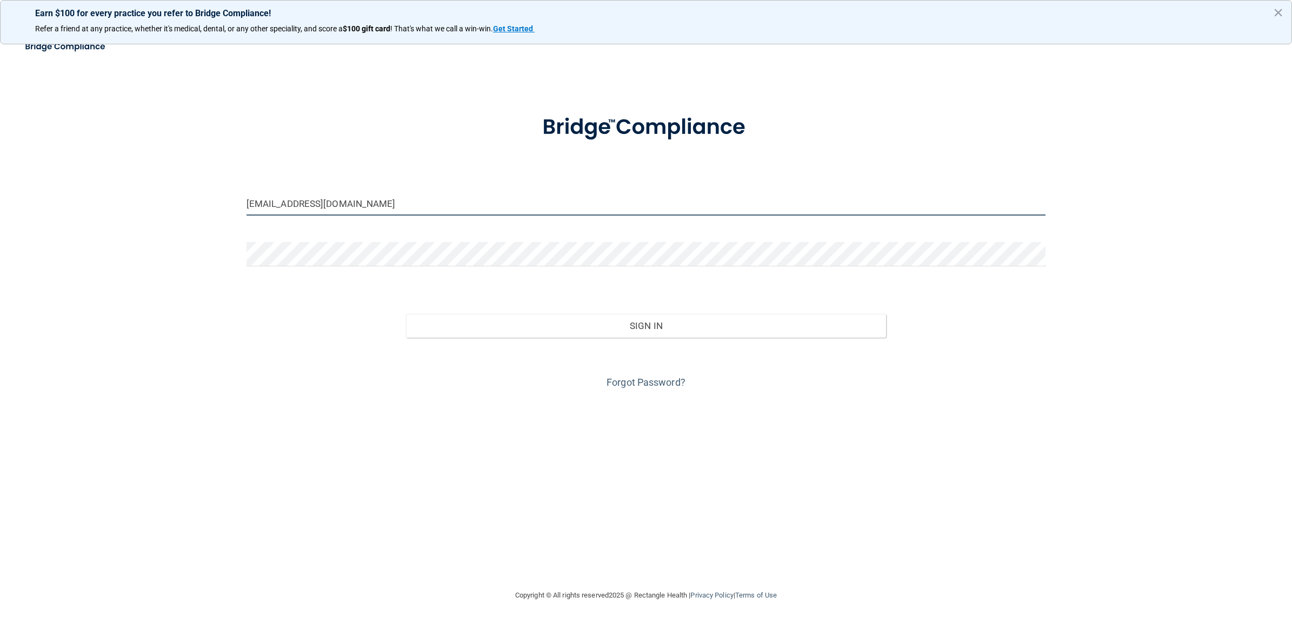
drag, startPoint x: 371, startPoint y: 203, endPoint x: 204, endPoint y: 199, distance: 167.1
click at [204, 199] on div "[EMAIL_ADDRESS][DOMAIN_NAME] Invalid email/password. You don't have permission …" at bounding box center [646, 311] width 1249 height 533
click at [376, 203] on input "[EMAIL_ADDRESS][DOMAIN_NAME]" at bounding box center [646, 203] width 799 height 24
paste input "mpda-beBright@beB"
type input "[EMAIL_ADDRESS][DOMAIN_NAME]"
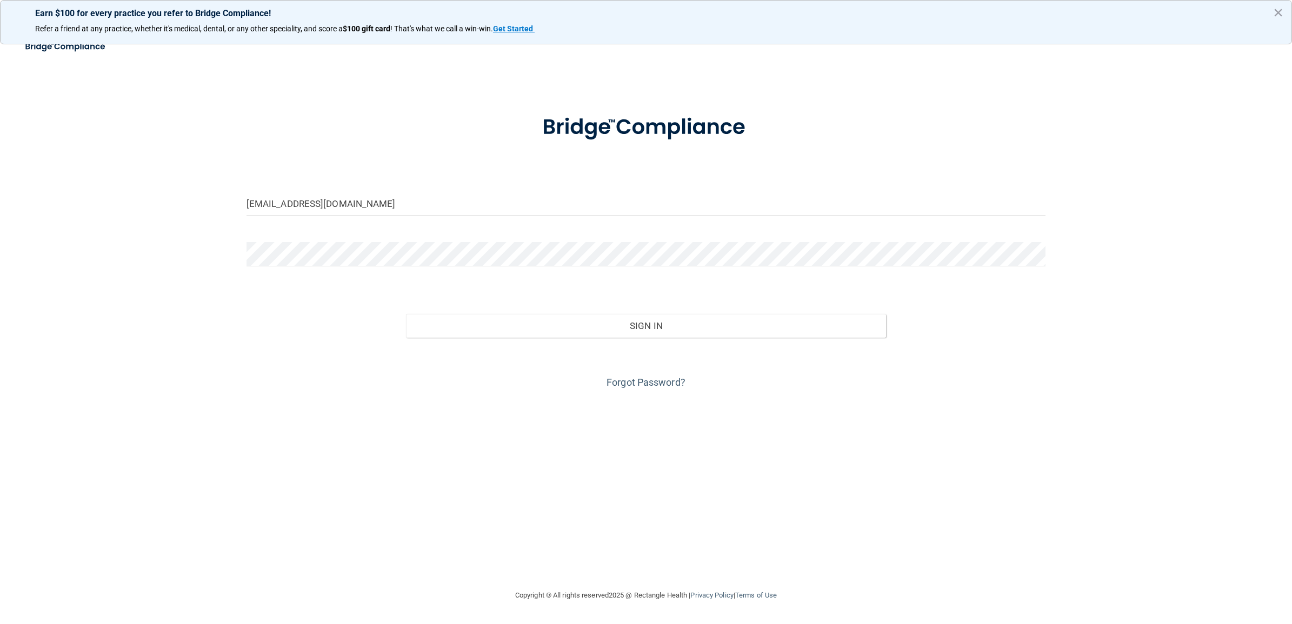
click at [207, 317] on div "[EMAIL_ADDRESS][DOMAIN_NAME] Invalid email/password. You don't have permission …" at bounding box center [646, 311] width 1249 height 533
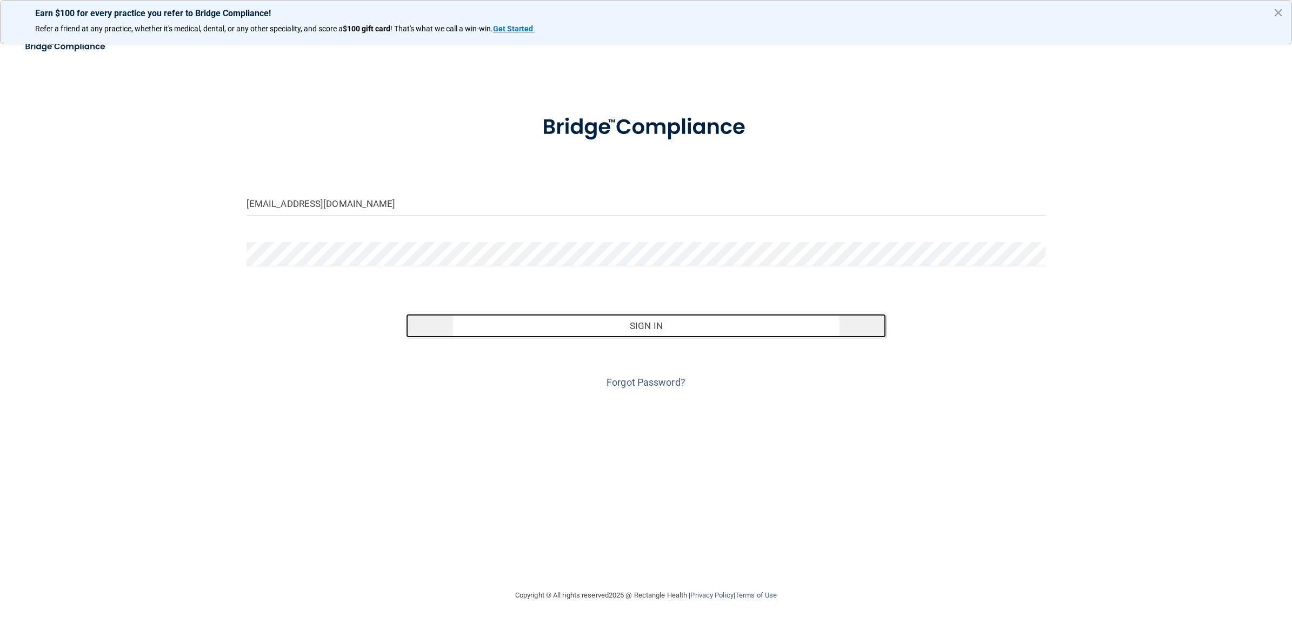
click at [507, 320] on button "Sign In" at bounding box center [646, 326] width 480 height 24
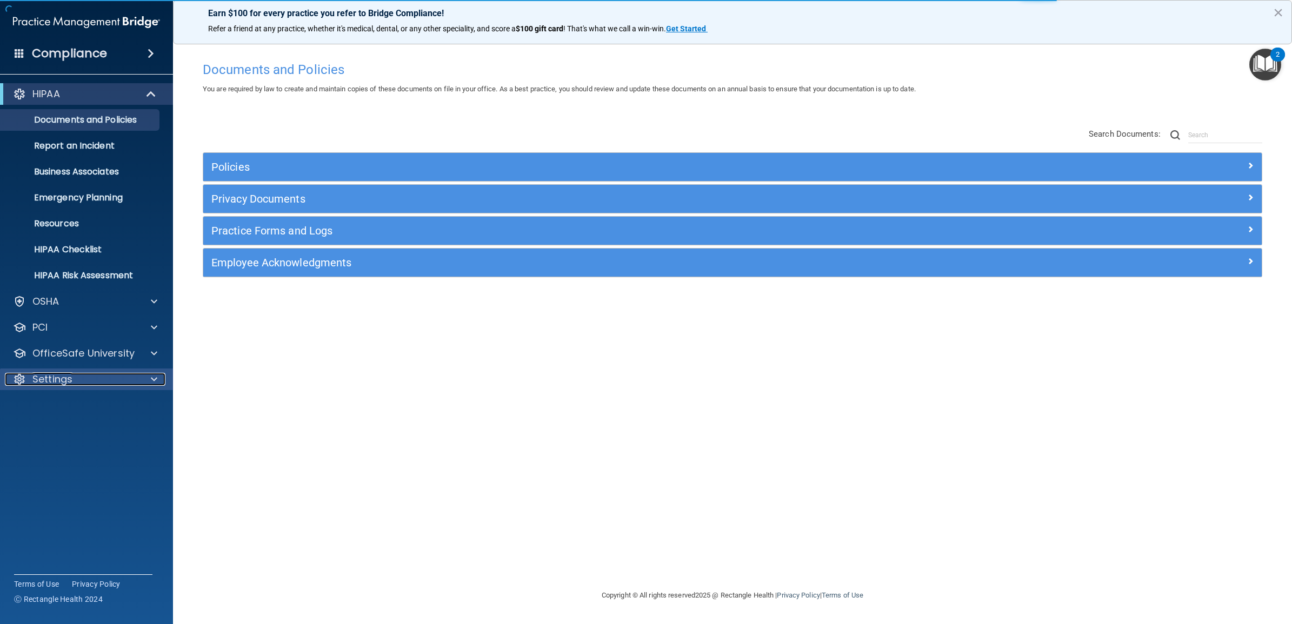
click at [84, 377] on div "Settings" at bounding box center [72, 379] width 134 height 13
click at [71, 431] on p "My Users" at bounding box center [81, 431] width 148 height 11
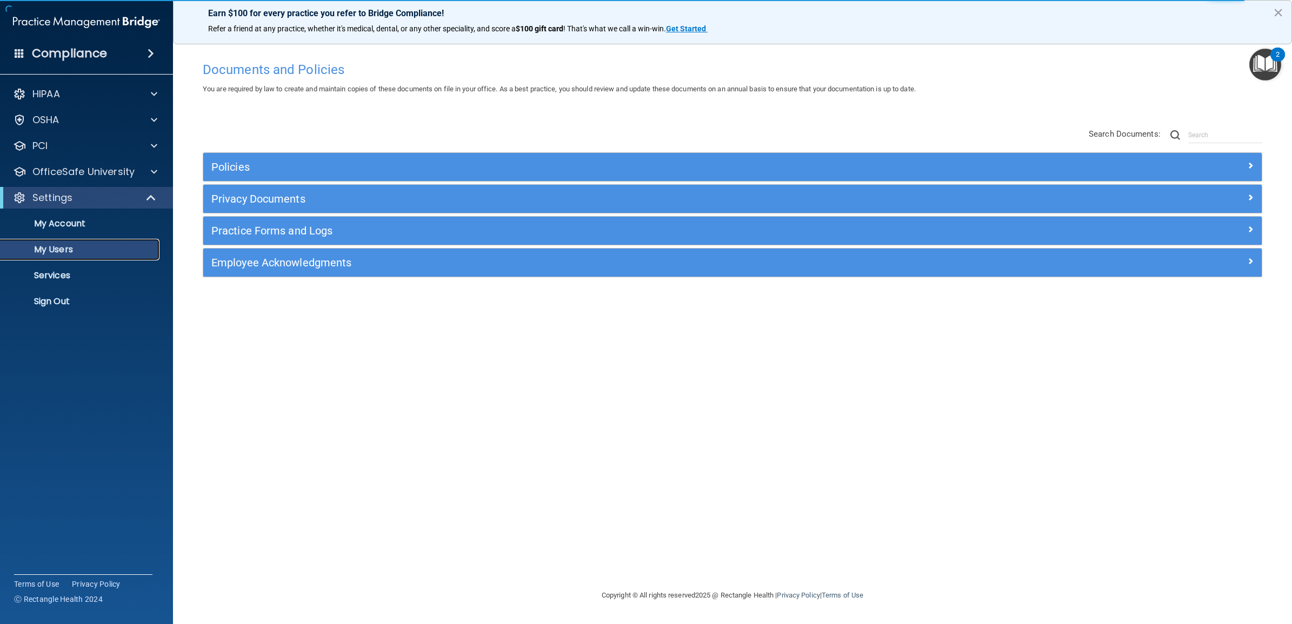
select select "20"
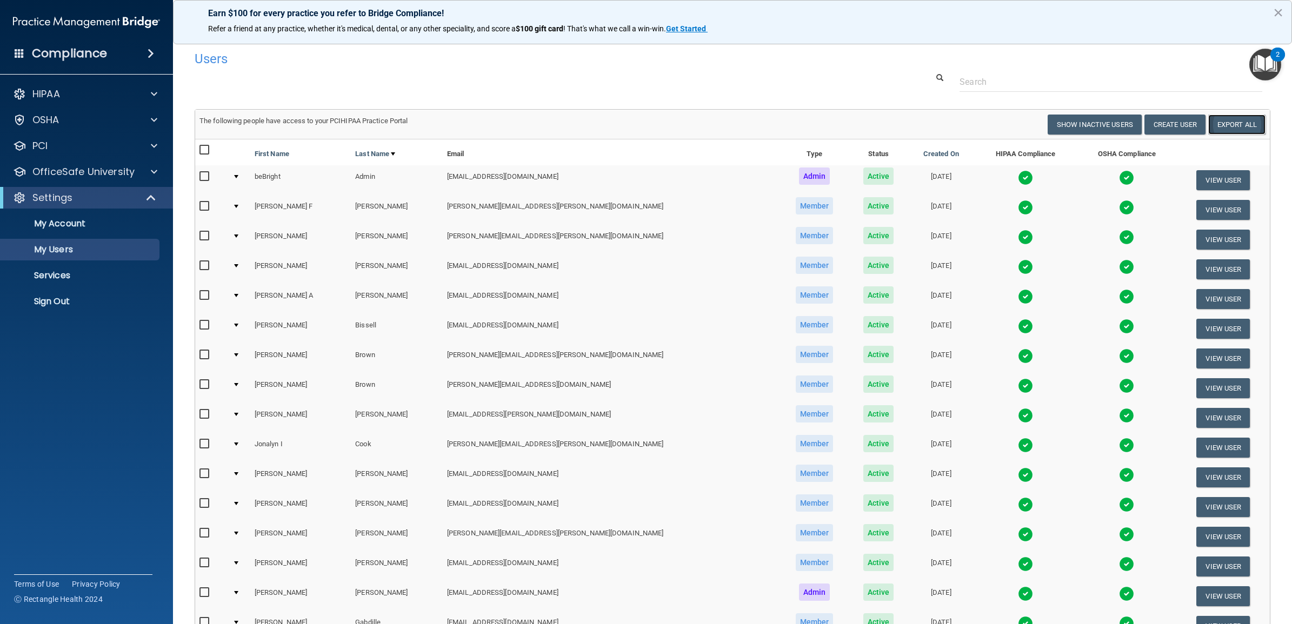
click at [1217, 119] on link "Export All" at bounding box center [1236, 125] width 57 height 20
